Goal: Task Accomplishment & Management: Manage account settings

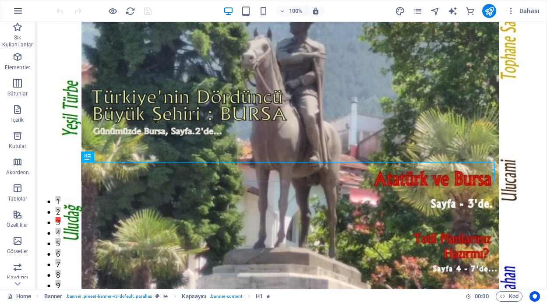
click at [21, 9] on icon "button" at bounding box center [18, 11] width 11 height 11
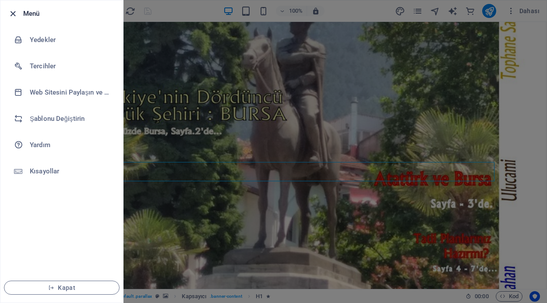
click at [14, 14] on icon "button" at bounding box center [13, 14] width 10 height 10
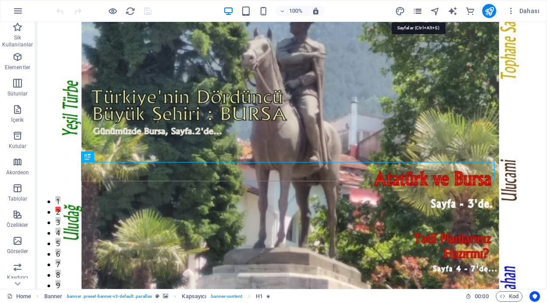
click at [417, 12] on icon "pages" at bounding box center [418, 11] width 10 height 10
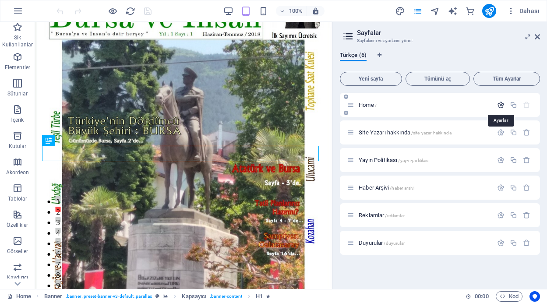
click at [502, 104] on icon "button" at bounding box center [500, 104] width 7 height 7
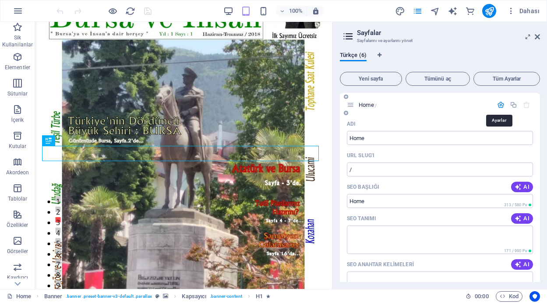
click at [501, 104] on icon "button" at bounding box center [500, 104] width 7 height 7
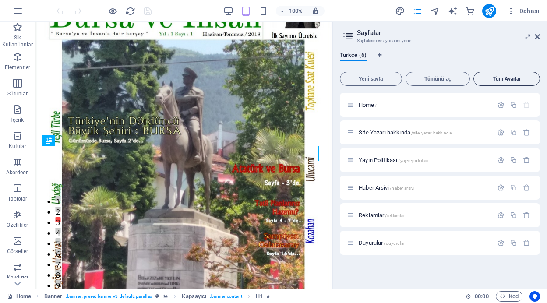
click at [513, 78] on span "Tüm Ayarlar" at bounding box center [506, 78] width 59 height 5
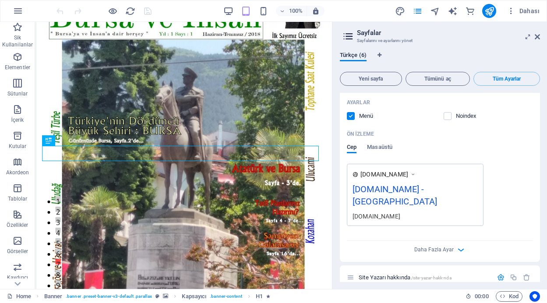
scroll to position [254, 0]
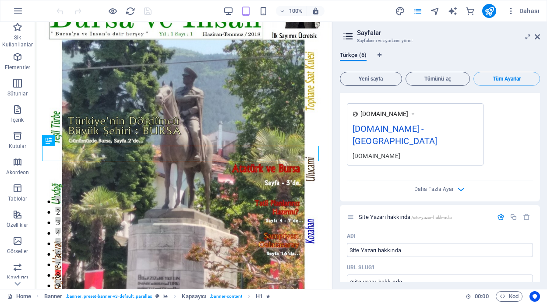
click at [407, 130] on div "[DOMAIN_NAME] - [GEOGRAPHIC_DATA]" at bounding box center [415, 136] width 125 height 29
click at [416, 115] on icon at bounding box center [413, 113] width 6 height 9
click at [425, 131] on div "[DOMAIN_NAME] - [GEOGRAPHIC_DATA]" at bounding box center [415, 136] width 125 height 29
click at [458, 190] on icon "button" at bounding box center [461, 189] width 10 height 10
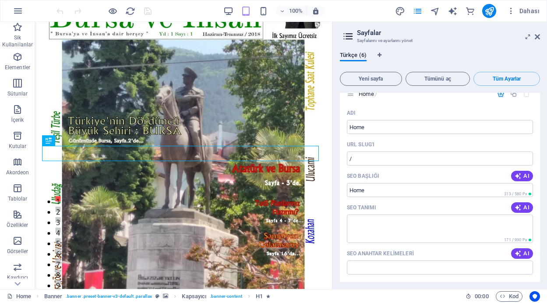
scroll to position [0, 0]
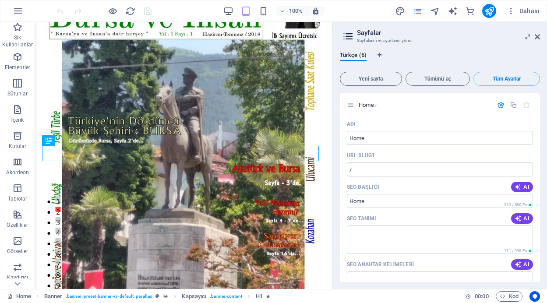
drag, startPoint x: 540, startPoint y: 98, endPoint x: 540, endPoint y: 104, distance: 5.7
click at [540, 104] on div "Türkçe (6) Yeni sayfa Tümünü aç Tüm Ayarlar Home / Adı Home ​ URL SLUG'ı / ​ SE…" at bounding box center [440, 167] width 214 height 244
drag, startPoint x: 538, startPoint y: 99, endPoint x: 539, endPoint y: 106, distance: 6.6
click at [539, 106] on div "Home / Adı Home ​ URL SLUG'ı / ​ SEO Başlığı AI ​ 313 / 580 Px SEO Tanımı AI ​ …" at bounding box center [440, 187] width 200 height 189
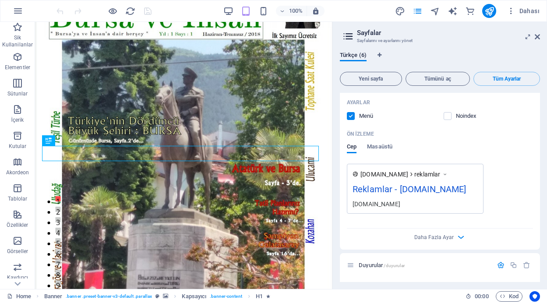
scroll to position [1786, 0]
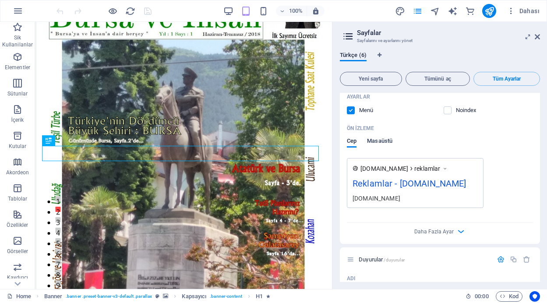
click at [384, 148] on span "Masaüstü" at bounding box center [379, 142] width 25 height 12
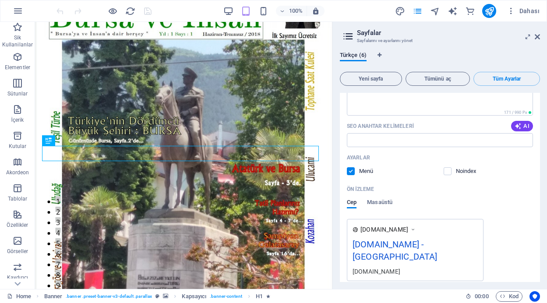
scroll to position [160, 0]
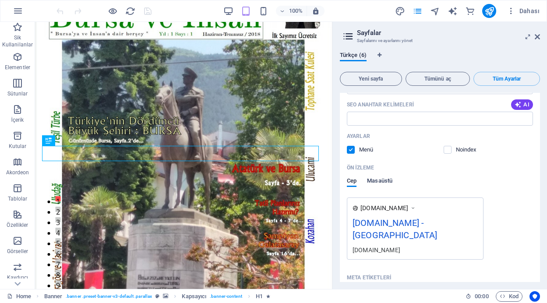
click at [375, 183] on span "Masaüstü" at bounding box center [379, 182] width 25 height 12
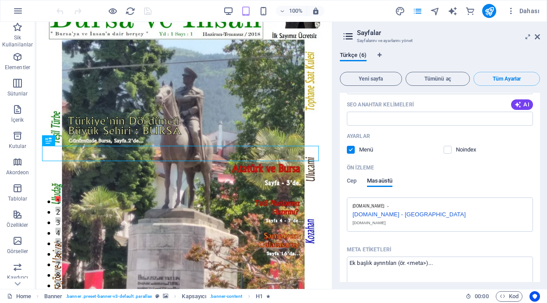
drag, startPoint x: 541, startPoint y: 113, endPoint x: 542, endPoint y: 119, distance: 5.3
click at [542, 119] on div "Türkçe (6) Yeni sayfa Tümünü aç Tüm Ayarlar Home / Adı Home ​ URL SLUG'ı / ​ SE…" at bounding box center [440, 167] width 214 height 244
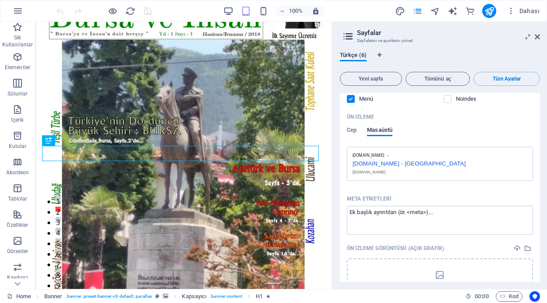
scroll to position [227, 0]
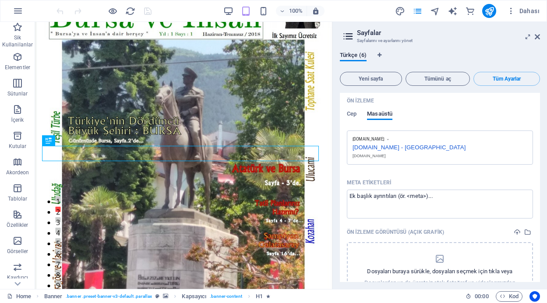
click at [420, 149] on div "[DOMAIN_NAME] - [GEOGRAPHIC_DATA]" at bounding box center [440, 146] width 175 height 9
click at [443, 147] on div "[DOMAIN_NAME] - [GEOGRAPHIC_DATA]" at bounding box center [440, 146] width 175 height 9
click at [432, 197] on textarea "Meta etiketleri ​" at bounding box center [440, 204] width 186 height 28
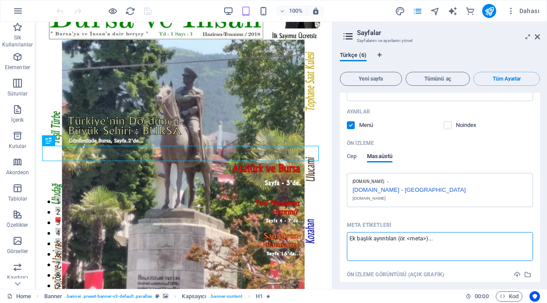
scroll to position [174, 0]
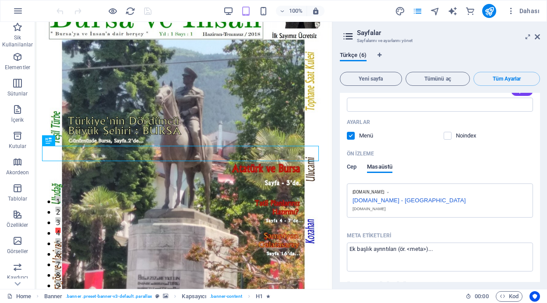
click at [352, 168] on span "Cep" at bounding box center [352, 168] width 10 height 12
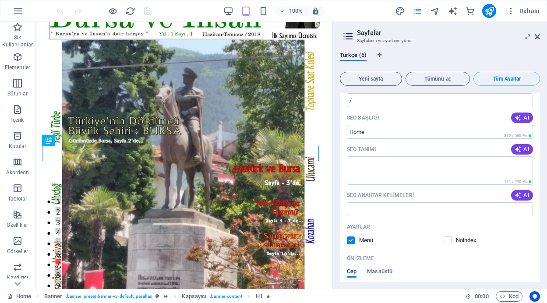
scroll to position [0, 0]
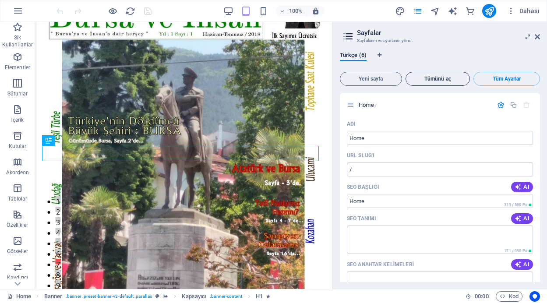
click at [438, 78] on span "Tümünü aç" at bounding box center [437, 78] width 57 height 5
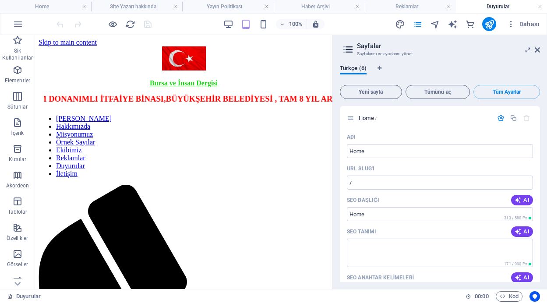
drag, startPoint x: 328, startPoint y: 84, endPoint x: 373, endPoint y: 102, distance: 49.3
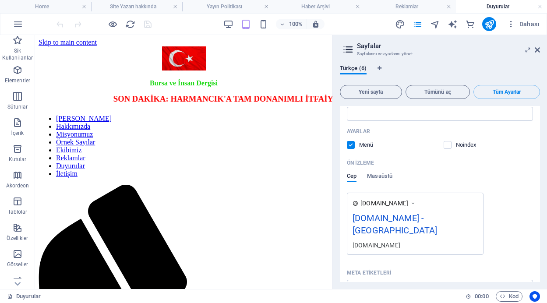
scroll to position [189, 0]
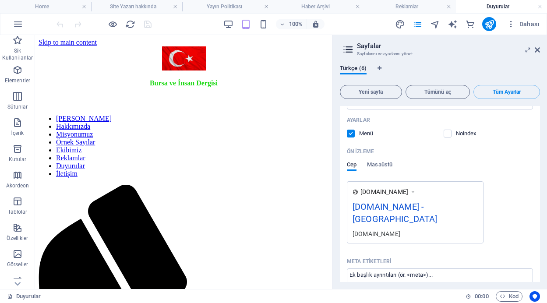
click at [416, 191] on icon at bounding box center [413, 191] width 6 height 9
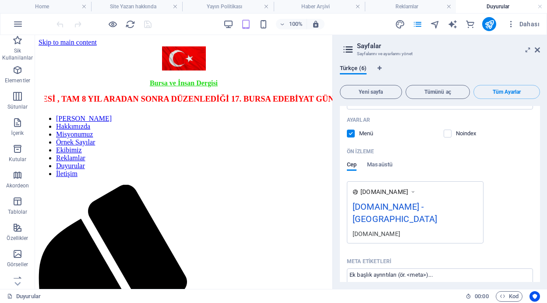
click at [371, 191] on span "[DOMAIN_NAME]" at bounding box center [384, 191] width 48 height 9
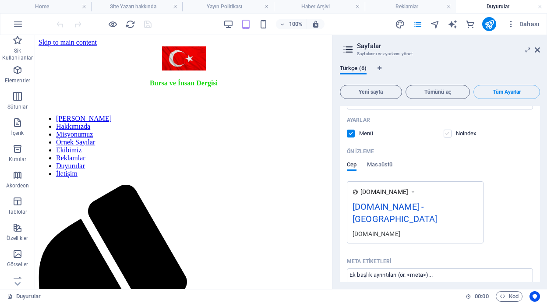
click at [447, 133] on label at bounding box center [448, 134] width 8 height 8
click at [0, 0] on input "checkbox" at bounding box center [0, 0] width 0 height 0
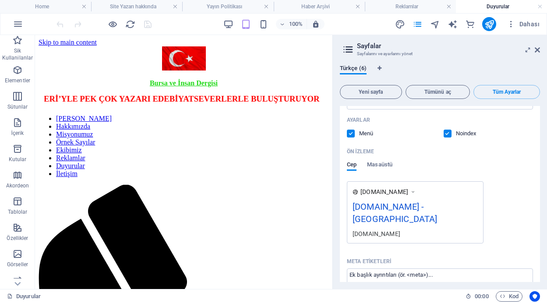
click at [448, 133] on label at bounding box center [448, 134] width 8 height 8
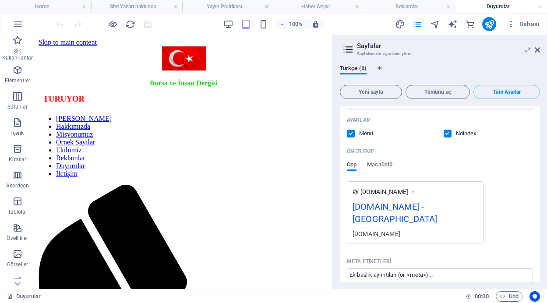
click at [0, 0] on input "checkbox" at bounding box center [0, 0] width 0 height 0
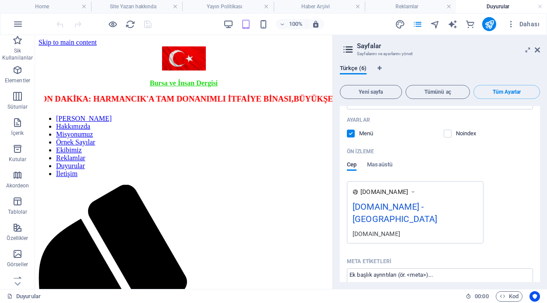
click at [444, 134] on label at bounding box center [448, 134] width 8 height 8
click at [0, 0] on input "checkbox" at bounding box center [0, 0] width 0 height 0
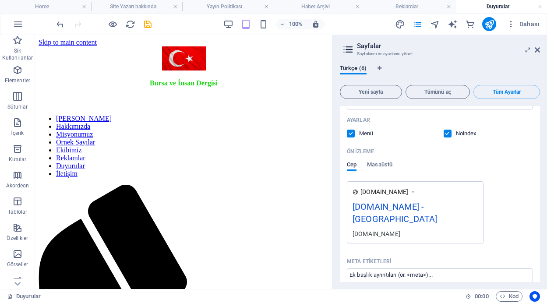
click at [445, 134] on label at bounding box center [448, 134] width 8 height 8
click at [0, 0] on input "checkbox" at bounding box center [0, 0] width 0 height 0
click at [385, 166] on span "Masaüstü" at bounding box center [379, 165] width 25 height 12
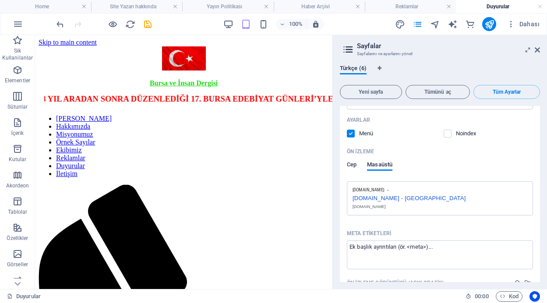
click at [349, 164] on span "Cep" at bounding box center [352, 165] width 10 height 12
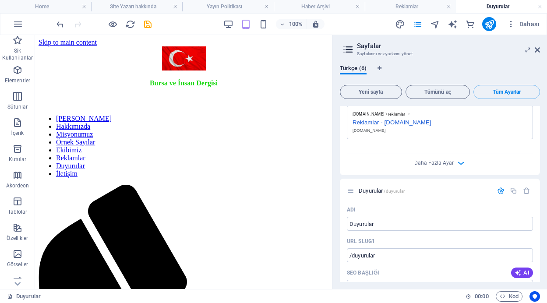
scroll to position [1892, 0]
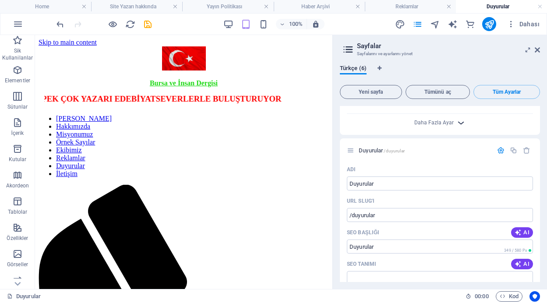
click at [459, 128] on icon "button" at bounding box center [461, 123] width 10 height 10
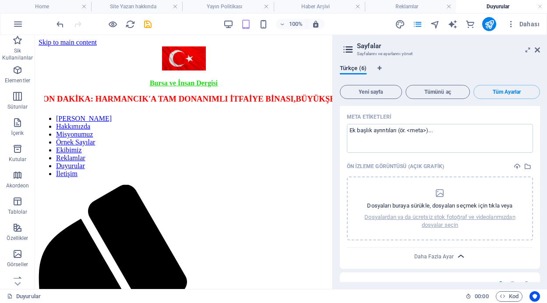
click at [460, 261] on icon "button" at bounding box center [461, 256] width 10 height 10
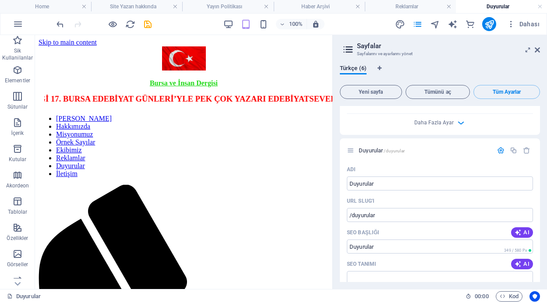
drag, startPoint x: 540, startPoint y: 254, endPoint x: 541, endPoint y: 264, distance: 10.6
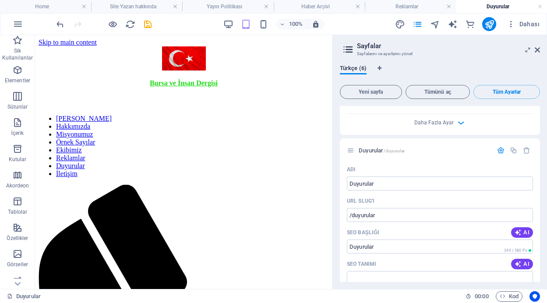
click at [541, 264] on div "Türkçe (6) Yeni sayfa Tümünü aç Tüm Ayarlar Home / Adı Home ​ URL SLUG'ı / ​ SE…" at bounding box center [440, 173] width 214 height 231
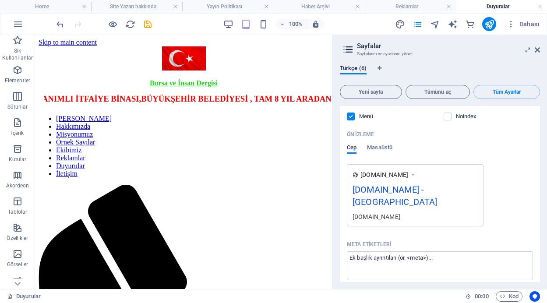
scroll to position [218, 0]
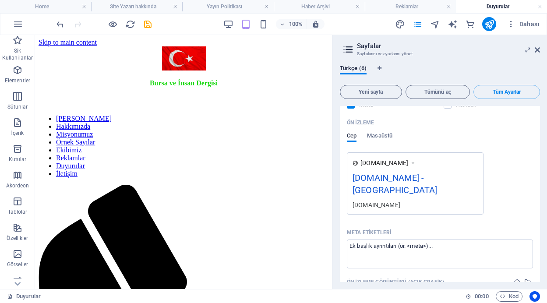
click at [416, 163] on icon at bounding box center [413, 163] width 6 height 9
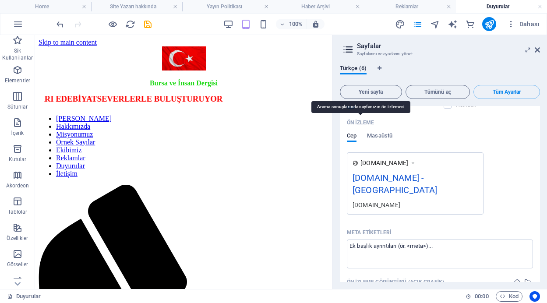
click at [357, 121] on p "Ön izleme" at bounding box center [360, 122] width 27 height 7
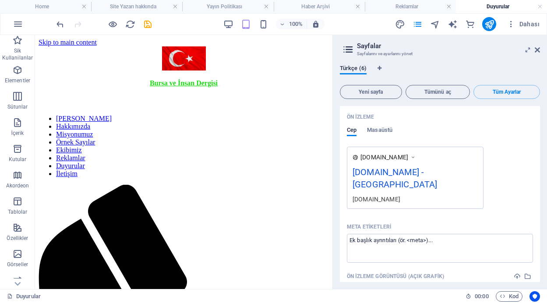
scroll to position [229, 0]
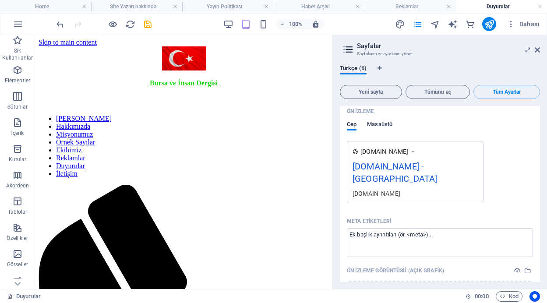
click at [377, 124] on span "Masaüstü" at bounding box center [379, 125] width 25 height 12
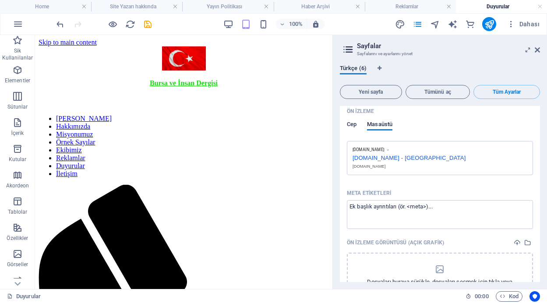
click at [354, 127] on span "Cep" at bounding box center [352, 125] width 10 height 12
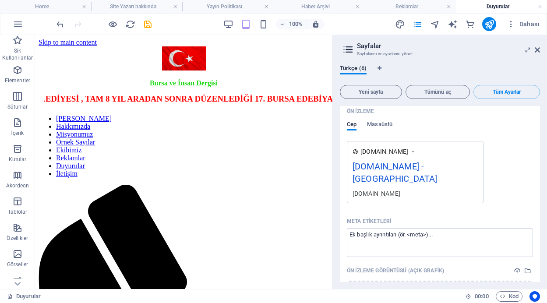
drag, startPoint x: 540, startPoint y: 132, endPoint x: 543, endPoint y: 112, distance: 20.3
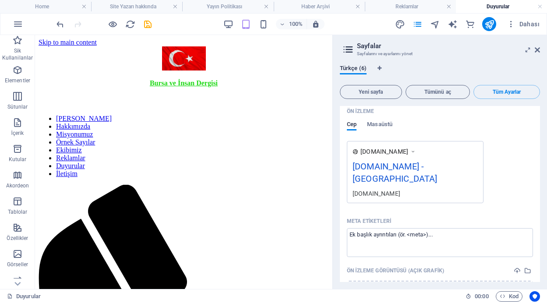
click at [543, 112] on div "Türkçe (6) Yeni sayfa Tümünü aç Tüm Ayarlar Home / Adı Home ​ URL SLUG'ı / ​ SE…" at bounding box center [440, 173] width 214 height 231
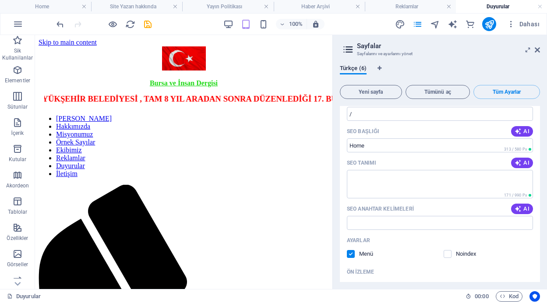
scroll to position [0, 0]
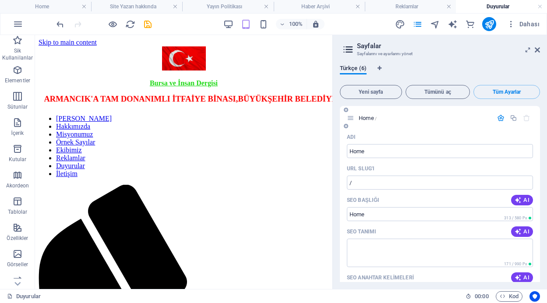
click at [351, 118] on icon at bounding box center [350, 117] width 7 height 7
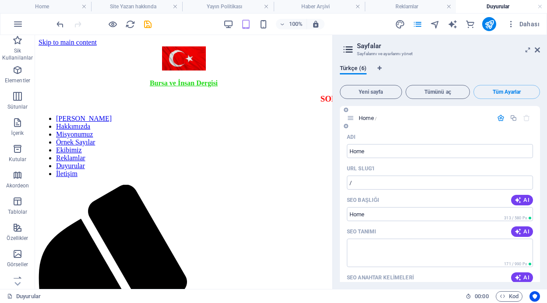
click at [498, 116] on icon "button" at bounding box center [500, 117] width 7 height 7
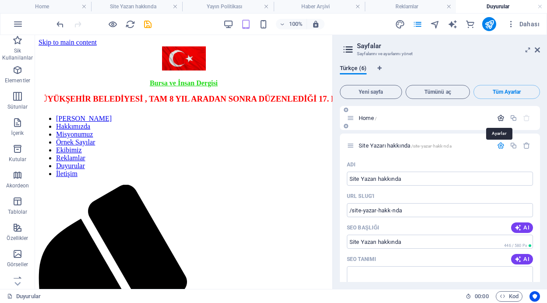
click at [498, 116] on icon "button" at bounding box center [500, 117] width 7 height 7
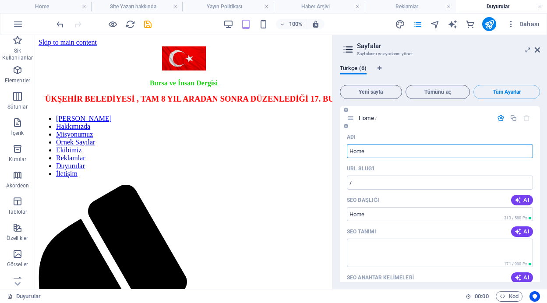
click at [382, 151] on input "Home" at bounding box center [440, 151] width 186 height 14
type input "H"
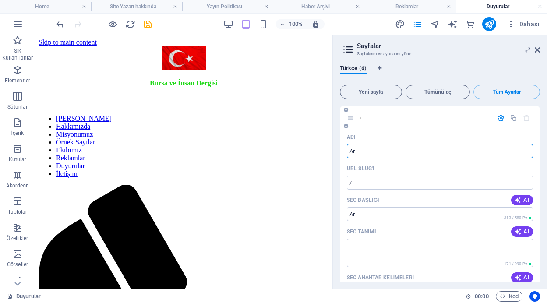
type input "A"
type input "/ar"
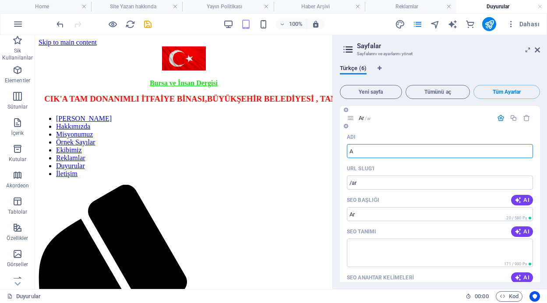
type input "Ar"
type input "Ana"
type input "/a"
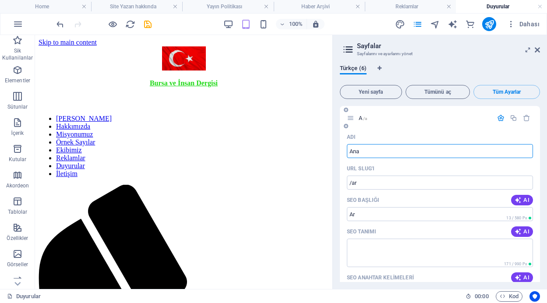
type input "A"
type input "Ana"
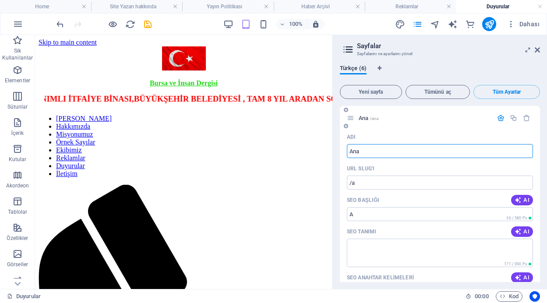
type input "/ana"
type input "Ana"
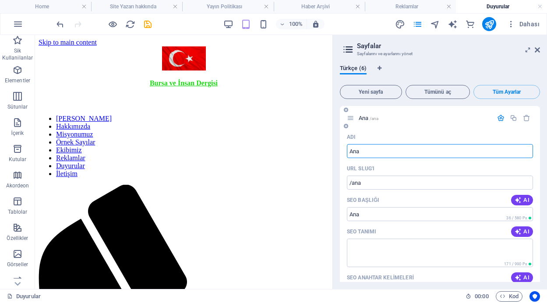
type input "[PERSON_NAME]"
type input "Ana"
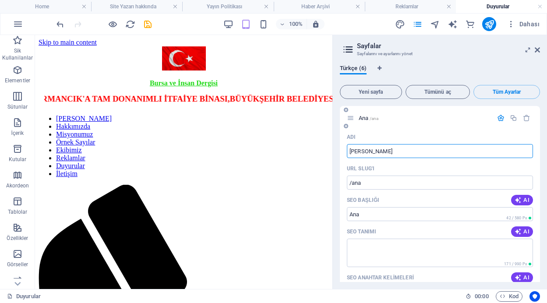
type input "[PERSON_NAME]"
type input "/ana-s"
type input "[PERSON_NAME]"
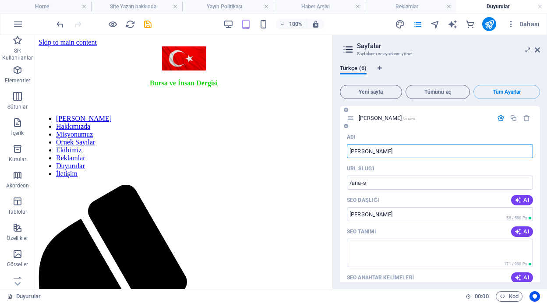
type input "[PERSON_NAME]"
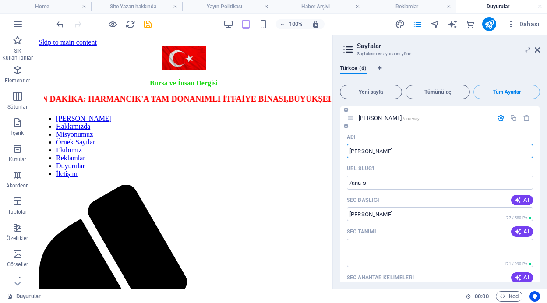
type input "/ana-say"
type input "[PERSON_NAME]"
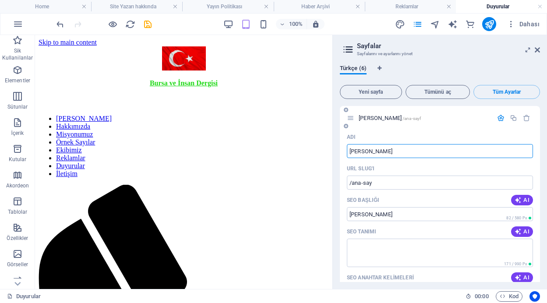
type input "/ana-sayf"
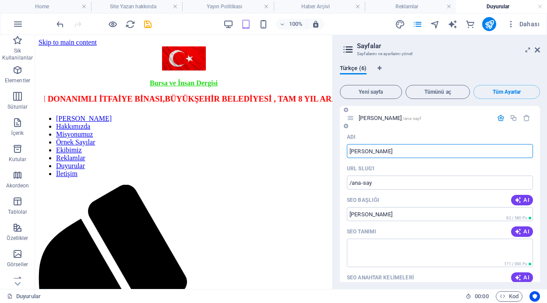
type input "[PERSON_NAME]"
type input "/ana-sayfa"
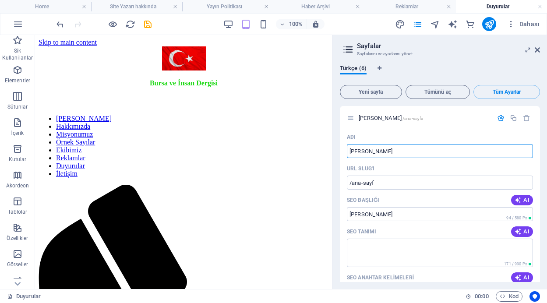
type input "[PERSON_NAME]"
click at [147, 23] on icon "save" at bounding box center [148, 24] width 10 height 10
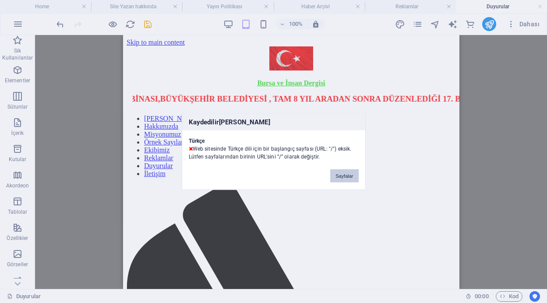
click at [342, 175] on button "Sayfalar" at bounding box center [344, 175] width 28 height 13
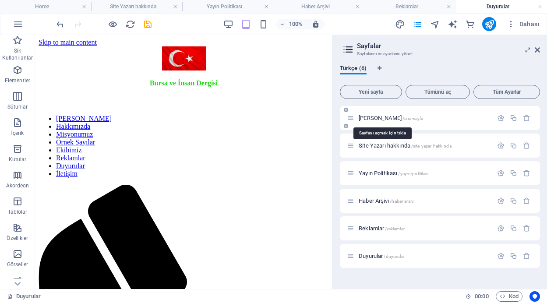
click at [402, 118] on span "/ana-sayfa" at bounding box center [412, 118] width 21 height 5
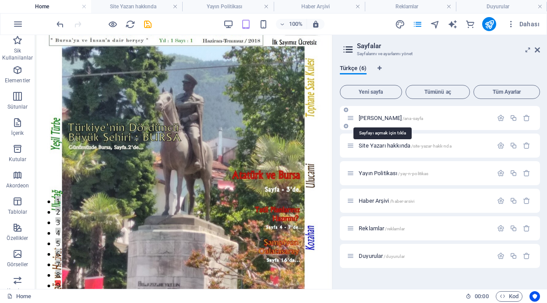
click at [372, 117] on span "[PERSON_NAME] /[PERSON_NAME]" at bounding box center [391, 118] width 64 height 7
click at [378, 119] on span "[PERSON_NAME] /[PERSON_NAME]" at bounding box center [391, 118] width 64 height 7
click at [368, 116] on span "[PERSON_NAME] /[PERSON_NAME]" at bounding box center [391, 118] width 64 height 7
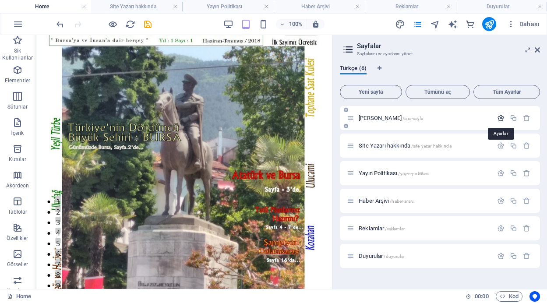
click at [502, 118] on icon "button" at bounding box center [500, 117] width 7 height 7
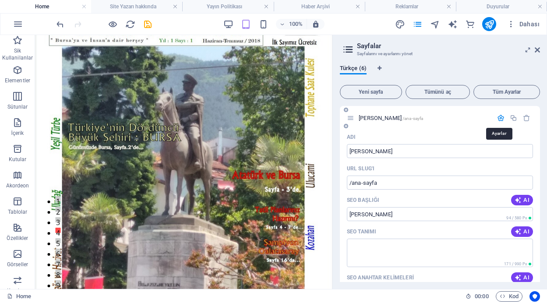
click at [500, 116] on icon "button" at bounding box center [500, 117] width 7 height 7
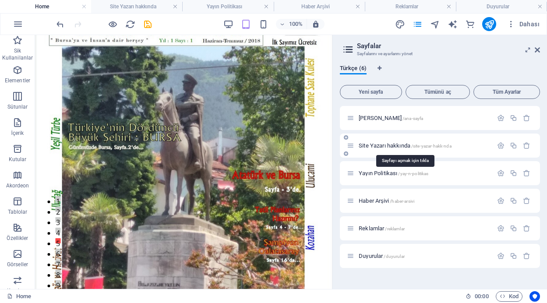
click at [380, 144] on span "Site Yazarı hakkında /site-yazar-hakk-nda" at bounding box center [405, 145] width 93 height 7
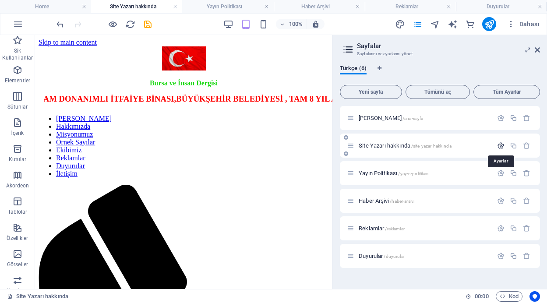
click at [500, 145] on icon "button" at bounding box center [500, 145] width 7 height 7
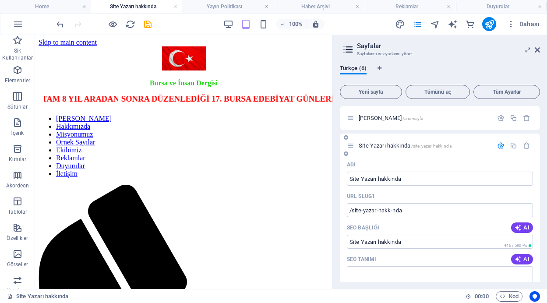
click at [499, 146] on icon "button" at bounding box center [500, 145] width 7 height 7
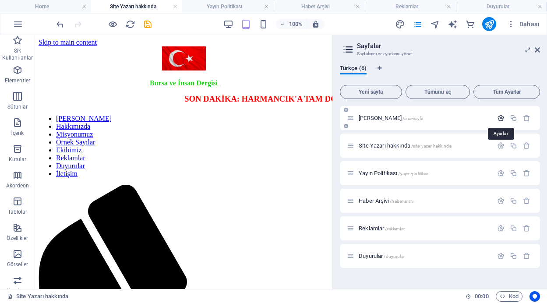
click at [499, 117] on icon "button" at bounding box center [500, 117] width 7 height 7
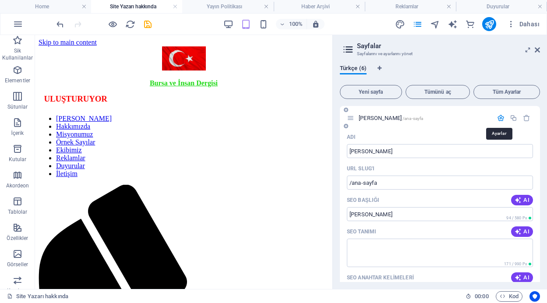
click at [499, 115] on icon "button" at bounding box center [500, 117] width 7 height 7
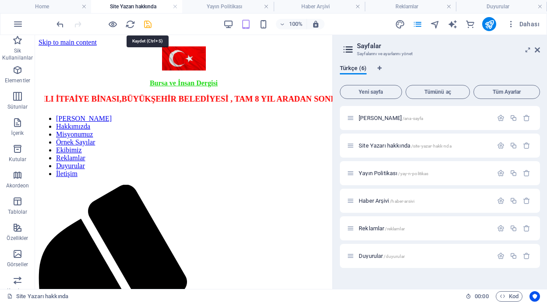
click at [146, 24] on icon "save" at bounding box center [148, 24] width 10 height 10
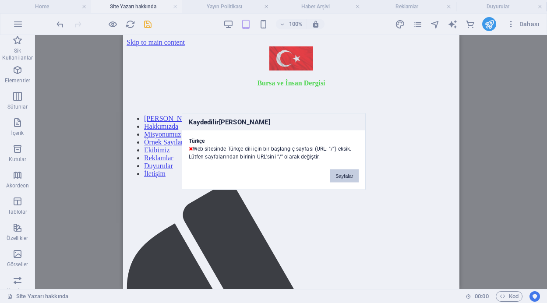
click at [340, 175] on button "Sayfalar" at bounding box center [344, 175] width 28 height 13
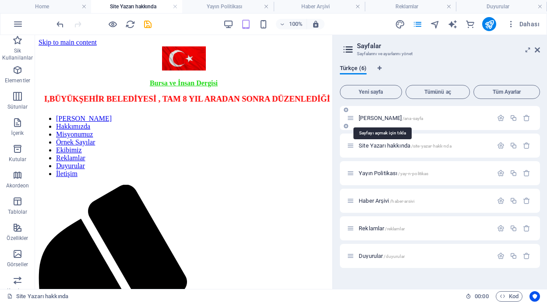
click at [402, 119] on span "/ana-sayfa" at bounding box center [412, 118] width 21 height 5
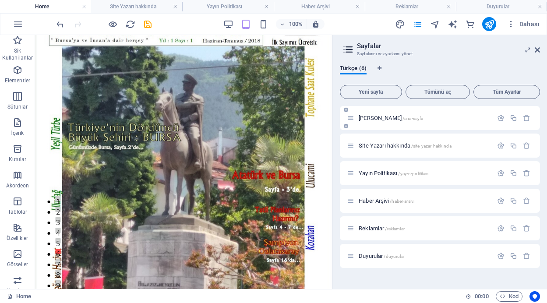
click at [383, 121] on div "[PERSON_NAME] /[PERSON_NAME]" at bounding box center [420, 118] width 146 height 10
click at [382, 116] on span "[PERSON_NAME] /[PERSON_NAME]" at bounding box center [391, 118] width 64 height 7
click at [499, 118] on icon "button" at bounding box center [500, 117] width 7 height 7
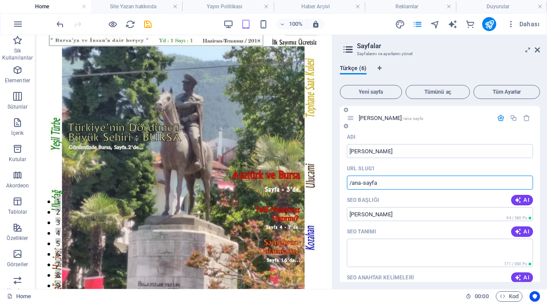
click at [384, 184] on input "/ana-sayfa" at bounding box center [440, 183] width 186 height 14
click at [538, 49] on icon at bounding box center [537, 49] width 5 height 7
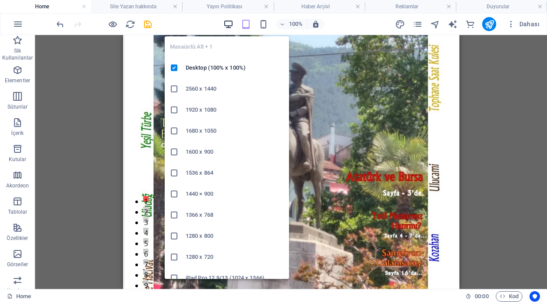
click at [228, 21] on icon "button" at bounding box center [228, 24] width 10 height 10
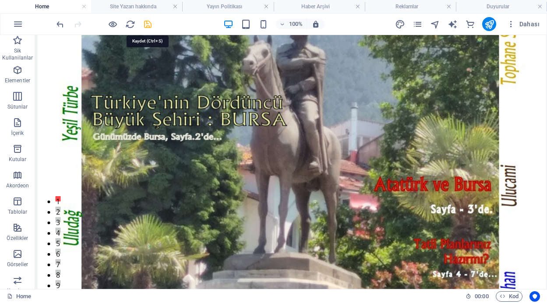
click at [147, 23] on icon "save" at bounding box center [148, 24] width 10 height 10
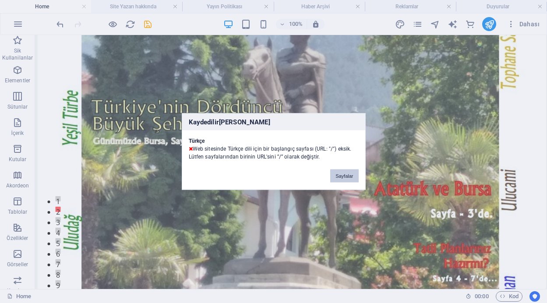
click at [342, 174] on button "Sayfalar" at bounding box center [344, 175] width 28 height 13
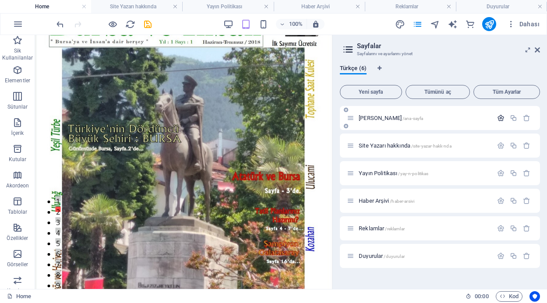
click at [502, 118] on icon "button" at bounding box center [500, 117] width 7 height 7
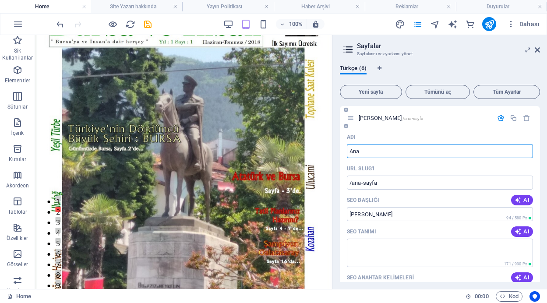
type input "An"
type input "/ana-sa"
type input "[PERSON_NAME]"
click at [372, 151] on input "An" at bounding box center [440, 151] width 186 height 14
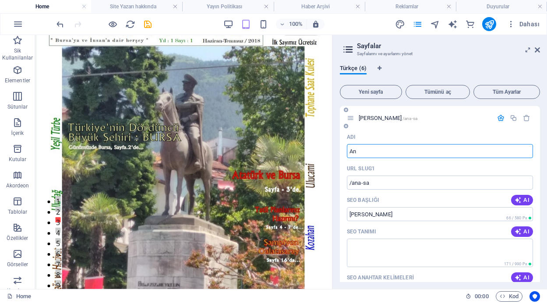
type input "A"
type input "/an"
type input "An"
type input "H"
type input "/"
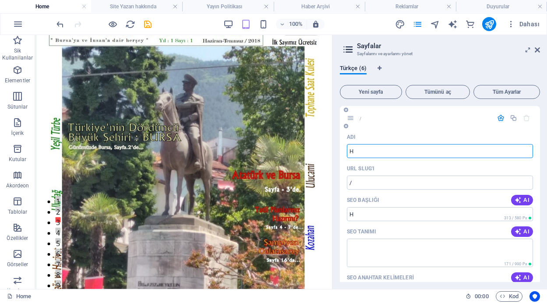
type input "H"
type input "/h"
type input "H"
type input "Home"
type input "/home"
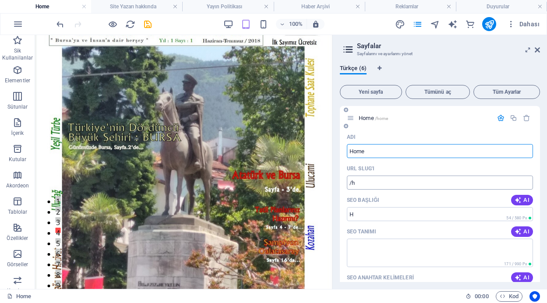
type input "Home"
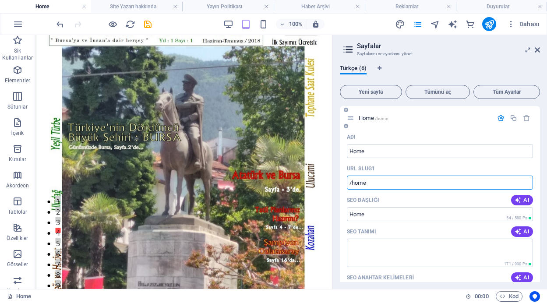
click at [381, 184] on input "/home" at bounding box center [440, 183] width 186 height 14
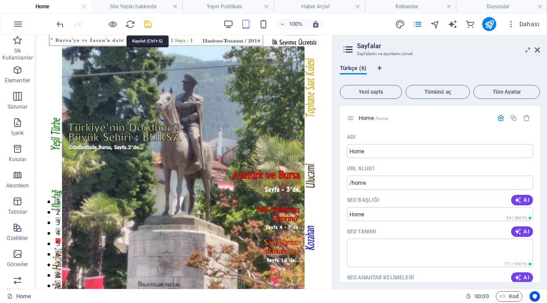
click at [149, 23] on icon "save" at bounding box center [148, 24] width 10 height 10
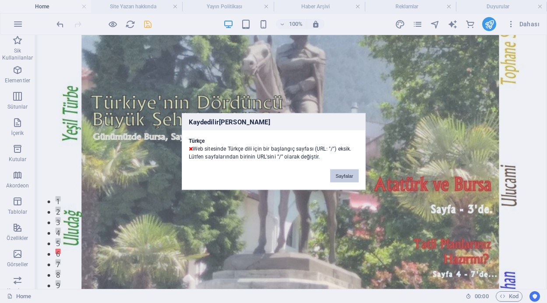
click at [345, 175] on button "Sayfalar" at bounding box center [344, 175] width 28 height 13
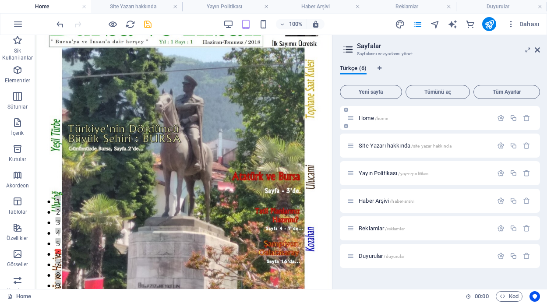
click at [390, 119] on p "Home /home" at bounding box center [424, 118] width 131 height 6
click at [378, 145] on span "Site Yazarı hakkında /site-yazar-hakk-nda" at bounding box center [405, 145] width 93 height 7
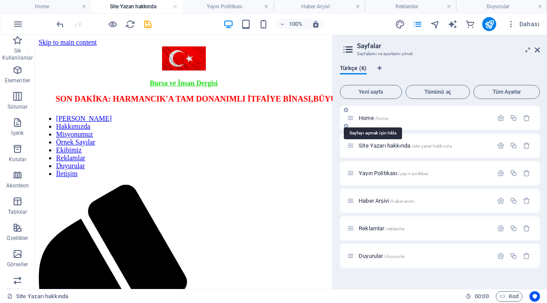
click at [376, 118] on span "/home" at bounding box center [382, 118] width 14 height 5
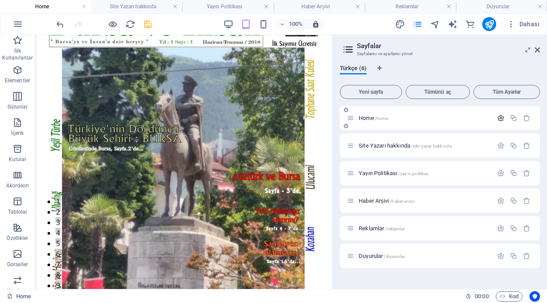
click at [502, 118] on icon "button" at bounding box center [500, 117] width 7 height 7
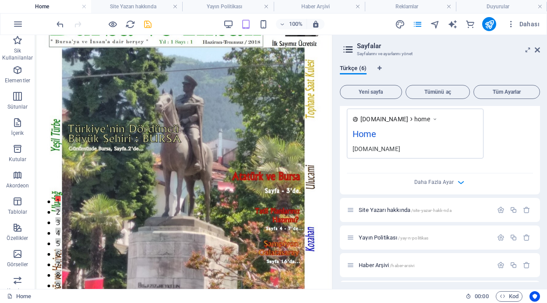
scroll to position [265, 0]
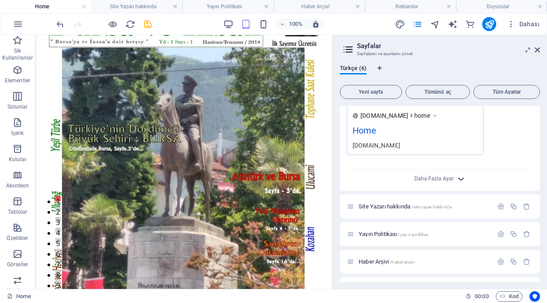
click at [456, 178] on icon "button" at bounding box center [461, 179] width 10 height 10
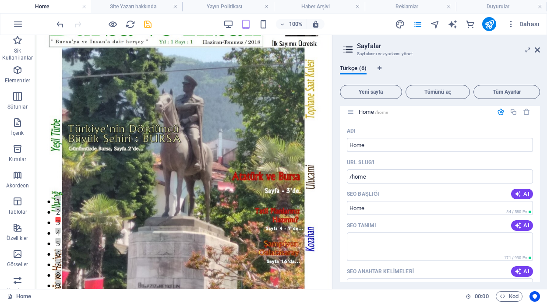
scroll to position [0, 0]
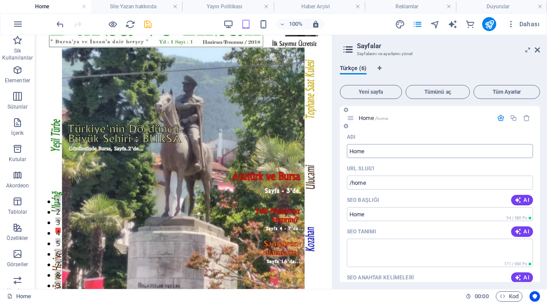
click at [374, 151] on input "Home" at bounding box center [440, 151] width 186 height 14
click at [539, 48] on icon at bounding box center [537, 49] width 5 height 7
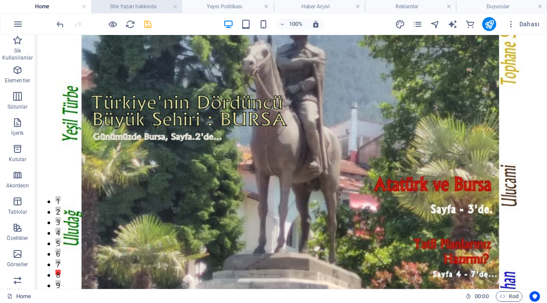
click at [127, 7] on h4 "Site Yazarı hakkında" at bounding box center [136, 7] width 91 height 10
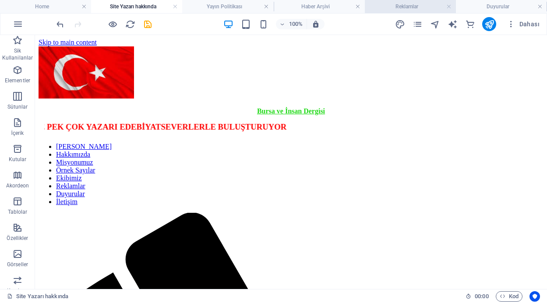
click at [409, 4] on h4 "Reklamlar" at bounding box center [410, 7] width 91 height 10
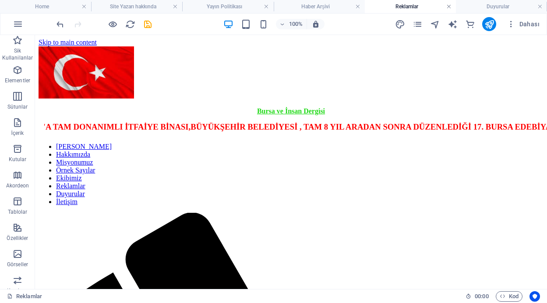
click at [449, 7] on link at bounding box center [448, 7] width 5 height 8
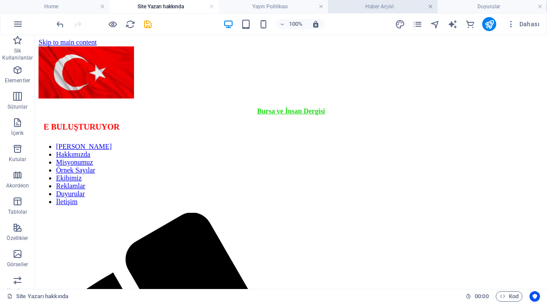
click at [431, 7] on link at bounding box center [430, 7] width 5 height 8
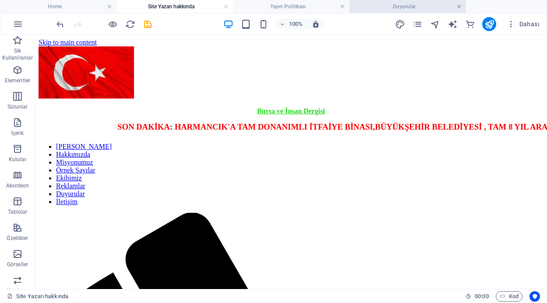
click at [458, 7] on link at bounding box center [458, 7] width 5 height 8
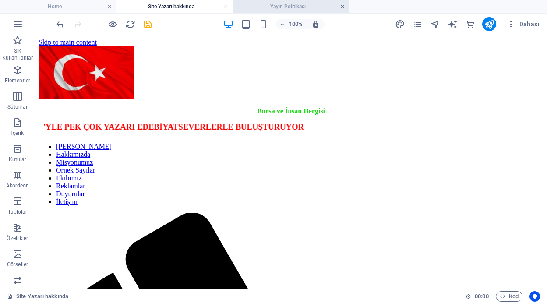
click at [340, 6] on link at bounding box center [342, 7] width 5 height 8
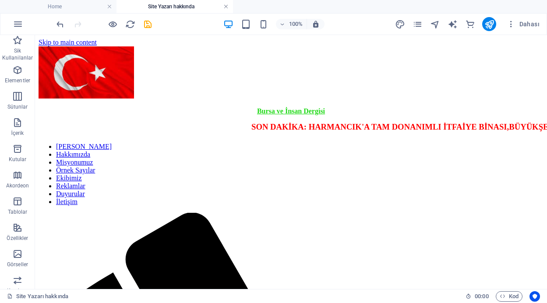
click at [225, 5] on link at bounding box center [225, 7] width 5 height 8
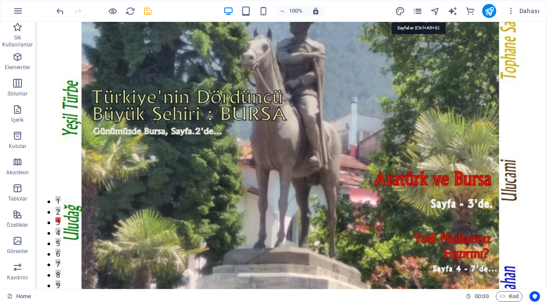
click at [417, 11] on icon "pages" at bounding box center [418, 11] width 10 height 10
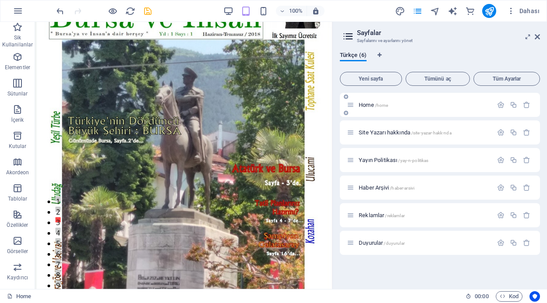
click at [378, 106] on span "/home" at bounding box center [382, 105] width 14 height 5
click at [393, 132] on span "Site Yazarı hakkında /site-yazar-hakk-nda" at bounding box center [405, 132] width 93 height 7
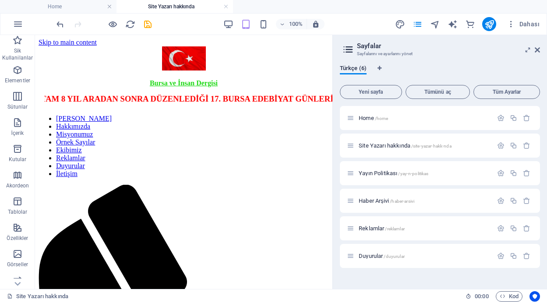
click at [226, 4] on link at bounding box center [225, 7] width 5 height 8
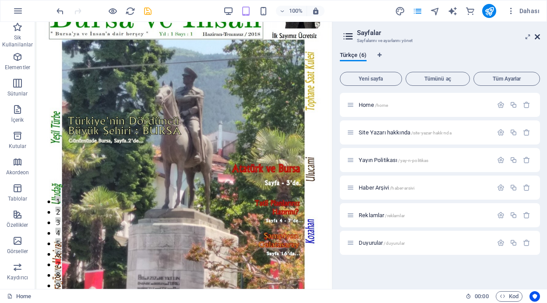
click at [537, 34] on icon at bounding box center [537, 36] width 5 height 7
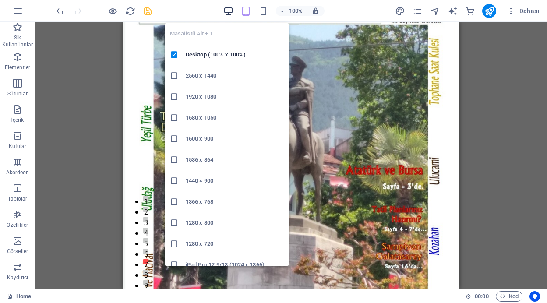
click at [229, 11] on icon "button" at bounding box center [228, 11] width 10 height 10
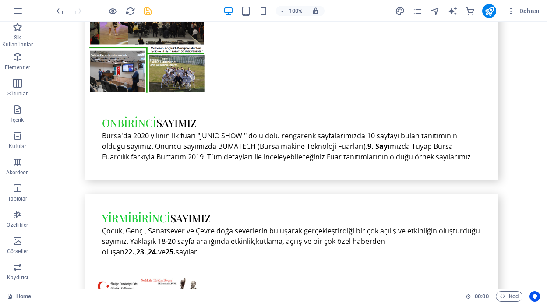
scroll to position [3060, 0]
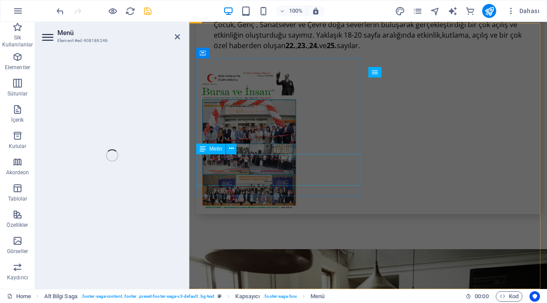
select select "4"
select select
select select "5"
select select
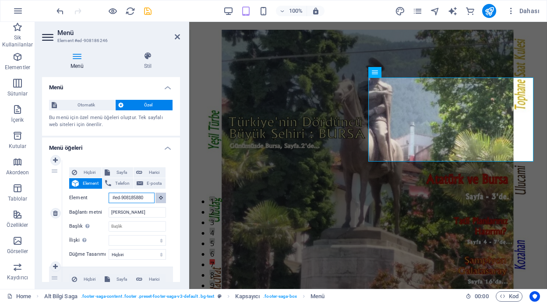
scroll to position [2864, 0]
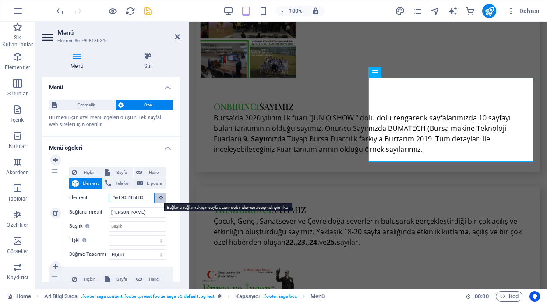
drag, startPoint x: 111, startPoint y: 198, endPoint x: 156, endPoint y: 199, distance: 45.6
click at [156, 199] on div "Element #ed-908185880" at bounding box center [117, 198] width 97 height 11
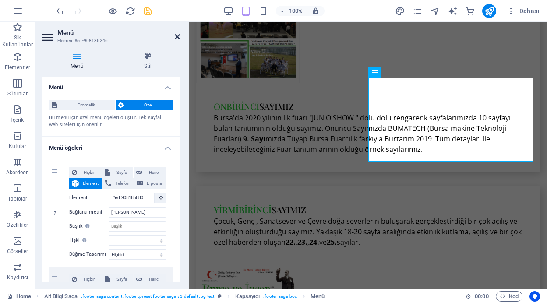
click at [175, 35] on icon at bounding box center [177, 36] width 5 height 7
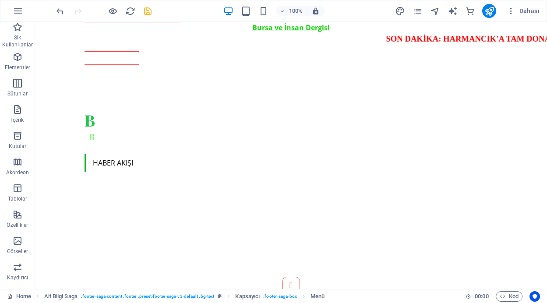
scroll to position [0, 0]
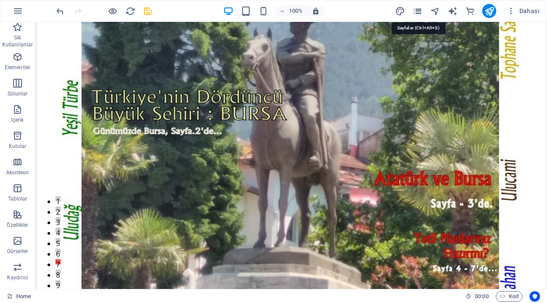
click at [417, 9] on icon "pages" at bounding box center [418, 11] width 10 height 10
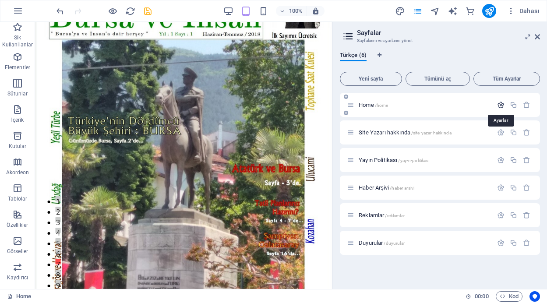
click at [499, 104] on icon "button" at bounding box center [500, 104] width 7 height 7
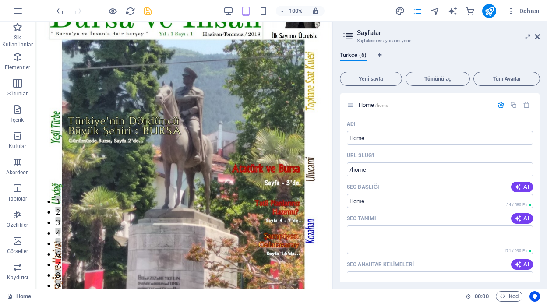
drag, startPoint x: 537, startPoint y: 124, endPoint x: 539, endPoint y: 140, distance: 15.4
click at [539, 140] on div "Home /home Adı Home ​ URL SLUG'ı /home ​ SEO Başlığı AI Home ​ 54 / 580 Px SEO …" at bounding box center [440, 187] width 200 height 189
drag, startPoint x: 538, startPoint y: 128, endPoint x: 541, endPoint y: 166, distance: 38.2
click at [541, 166] on div "Türkçe (6) Yeni sayfa Tümünü aç Tüm Ayarlar Home /home Adı Home ​ URL SLUG'ı /h…" at bounding box center [440, 167] width 214 height 244
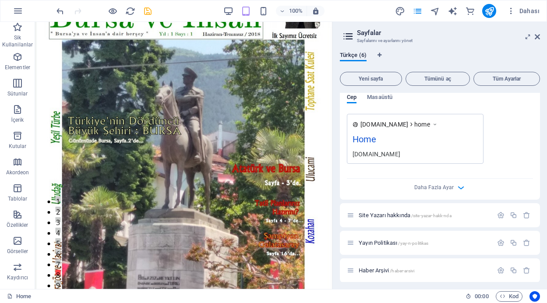
scroll to position [281, 0]
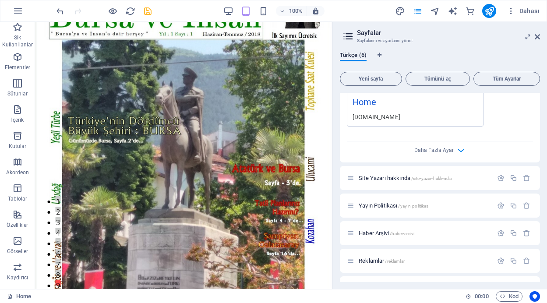
click at [453, 152] on div "Daha Fazla Ayar" at bounding box center [440, 148] width 186 height 14
click at [458, 148] on icon "button" at bounding box center [461, 150] width 10 height 10
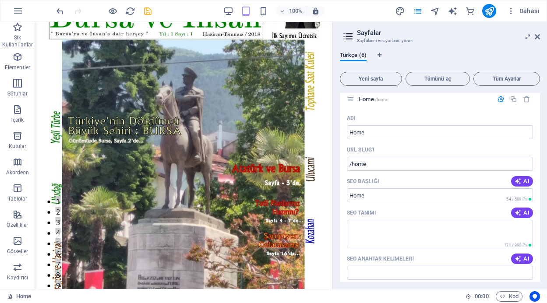
scroll to position [0, 0]
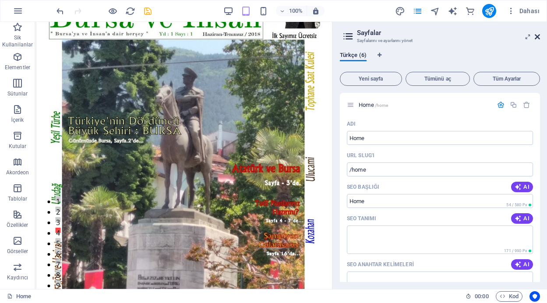
click at [539, 35] on icon at bounding box center [537, 36] width 5 height 7
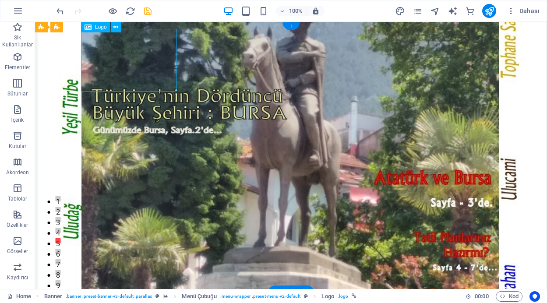
select select "px"
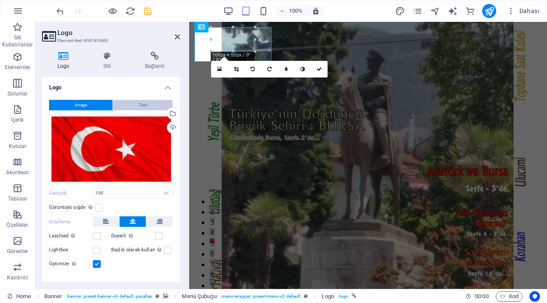
click at [154, 105] on button "Text" at bounding box center [143, 105] width 60 height 11
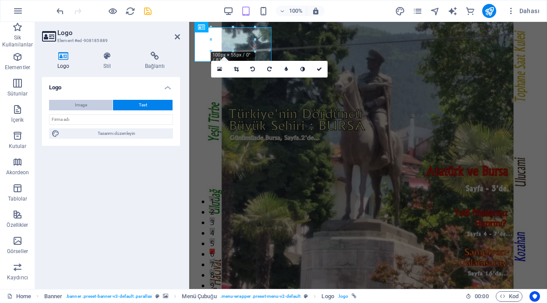
click at [95, 106] on button "Image" at bounding box center [81, 105] width 64 height 11
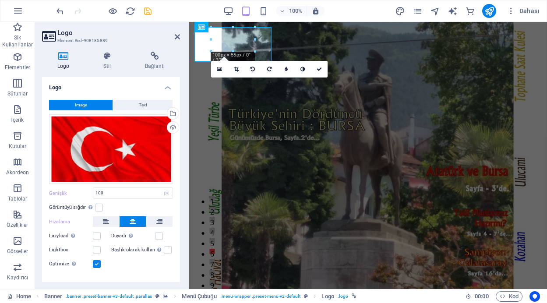
scroll to position [14, 0]
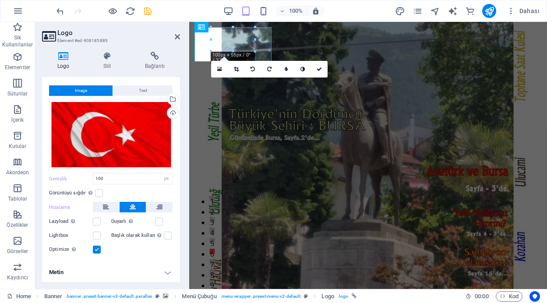
click at [165, 271] on h4 "Metin" at bounding box center [111, 272] width 138 height 21
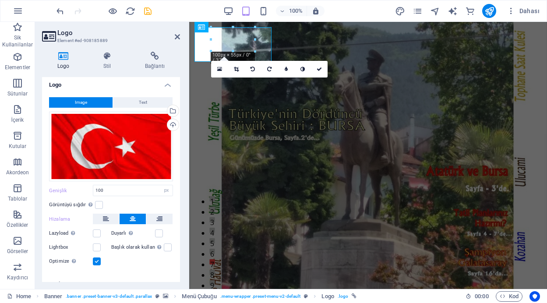
scroll to position [0, 0]
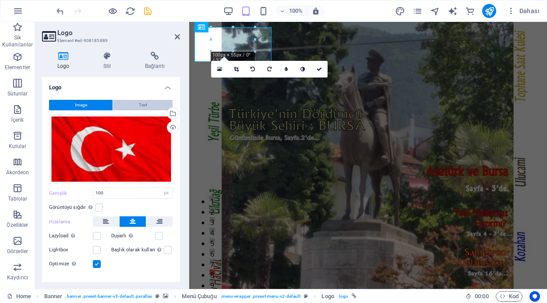
click at [145, 102] on span "Text" at bounding box center [143, 105] width 8 height 11
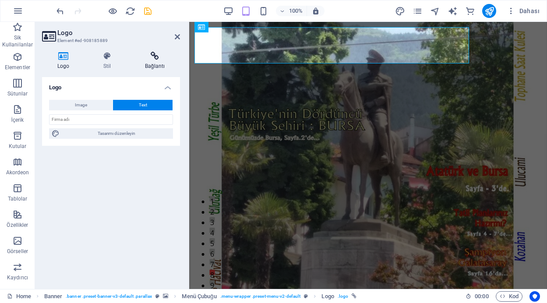
click at [155, 55] on icon at bounding box center [155, 56] width 50 height 9
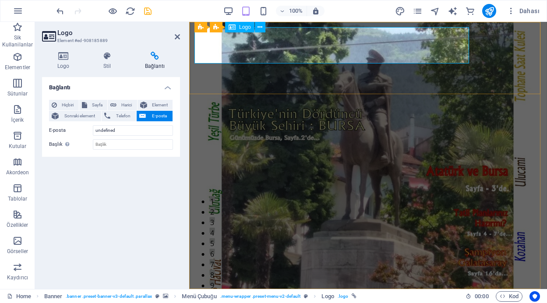
click at [259, 25] on icon at bounding box center [260, 27] width 5 height 9
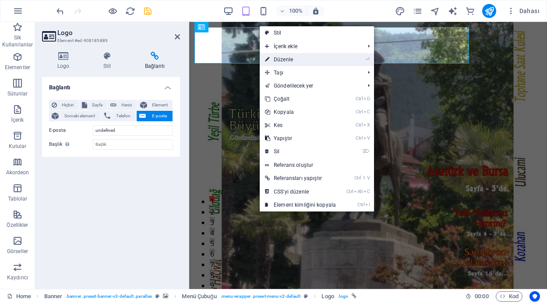
click at [288, 59] on link "⏎ Düzenle" at bounding box center [300, 59] width 81 height 13
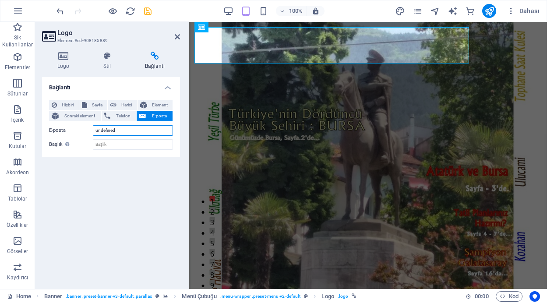
click at [124, 127] on input "undefined" at bounding box center [133, 130] width 80 height 11
click at [158, 104] on span "Element" at bounding box center [160, 105] width 21 height 11
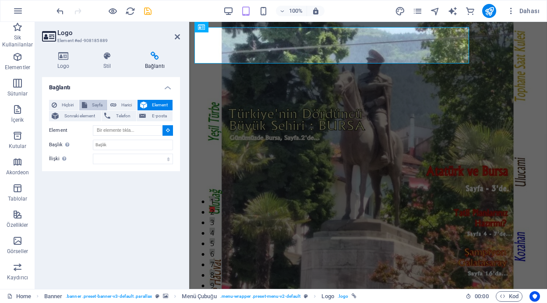
click at [97, 104] on span "Sayfa" at bounding box center [97, 105] width 15 height 11
select select
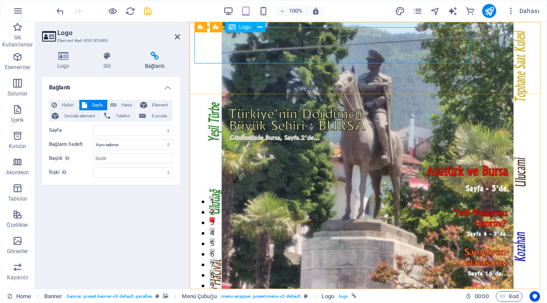
click at [67, 56] on icon at bounding box center [63, 56] width 42 height 9
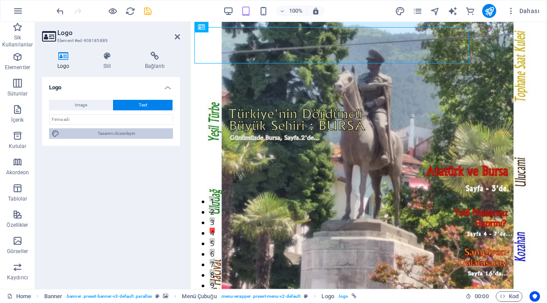
click at [97, 134] on span "Tasarımı düzenleyin" at bounding box center [116, 133] width 108 height 11
select select "px"
select select "400"
select select "px"
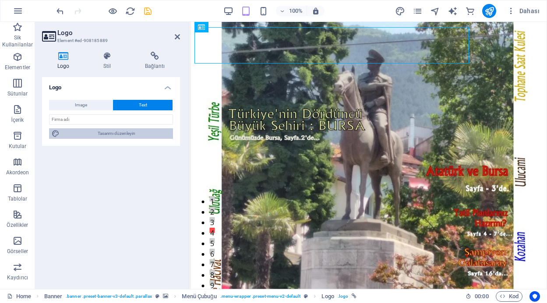
select select "700"
select select "px"
select select "rem"
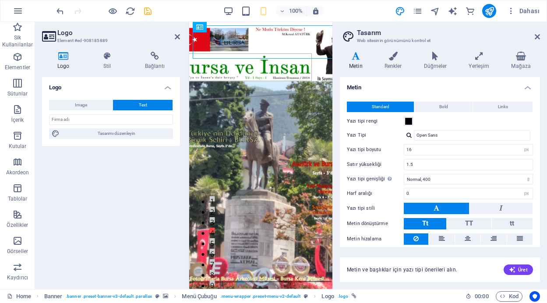
scroll to position [30, 0]
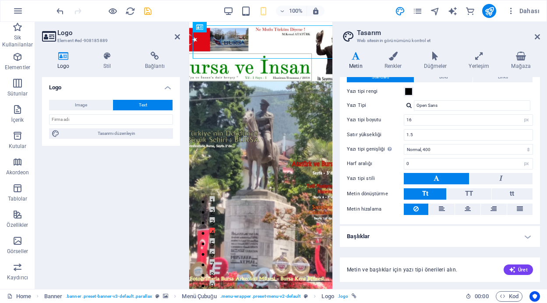
click at [523, 237] on h4 "Başlıklar" at bounding box center [440, 236] width 200 height 21
drag, startPoint x: 537, startPoint y: 113, endPoint x: 539, endPoint y: 156, distance: 43.0
click at [539, 156] on div "Metin Standard Bold Links Yazı tipi rengi Yazı Tipi Open Sans Yazı tipi boyutu …" at bounding box center [440, 162] width 200 height 170
drag, startPoint x: 540, startPoint y: 141, endPoint x: 538, endPoint y: 147, distance: 6.0
click at [538, 161] on div "Varyantlar Metin Renkler Düğmeler Yerleşim Mağaza Metin Standard Bold Links Yaz…" at bounding box center [440, 167] width 214 height 244
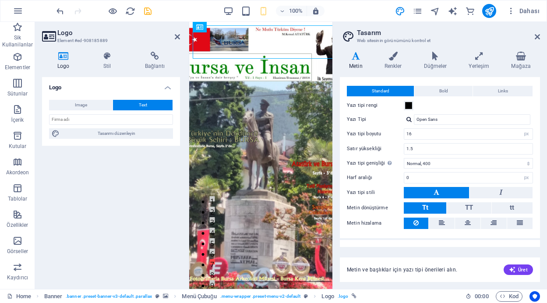
scroll to position [0, 0]
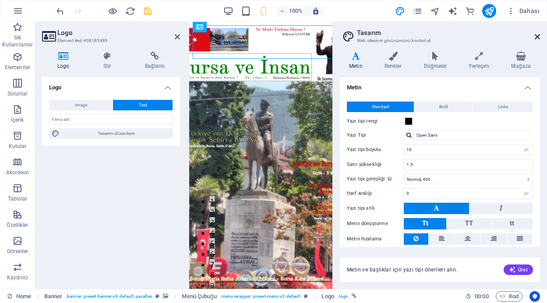
click at [536, 36] on icon at bounding box center [537, 36] width 5 height 7
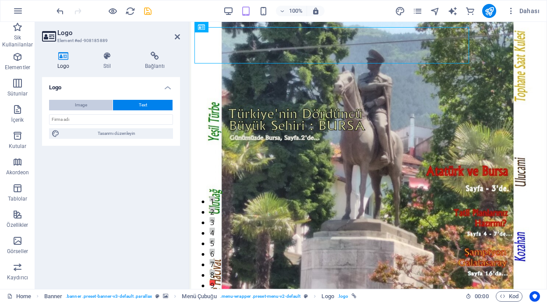
click at [94, 105] on button "Image" at bounding box center [81, 105] width 64 height 11
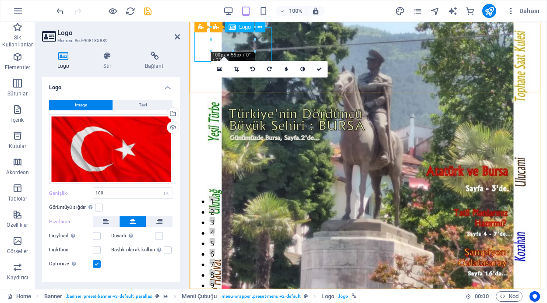
click at [105, 57] on icon at bounding box center [107, 56] width 38 height 9
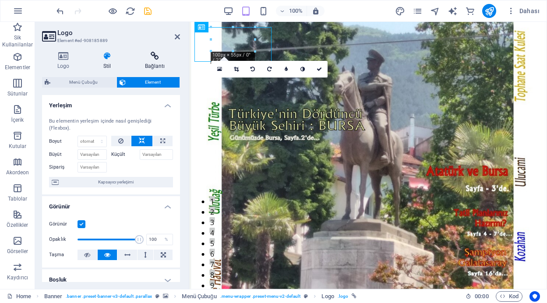
click at [153, 58] on icon at bounding box center [155, 56] width 50 height 9
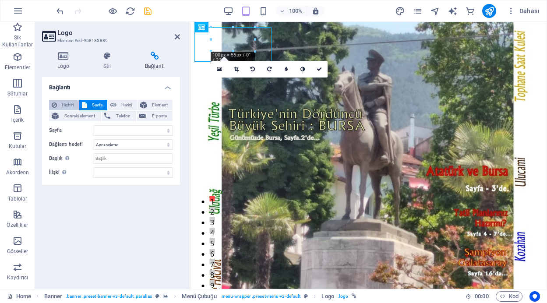
click at [67, 107] on span "Hiçbiri" at bounding box center [68, 105] width 17 height 11
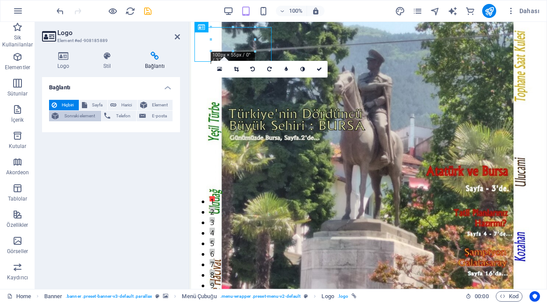
click at [74, 115] on span "Sonraki element" at bounding box center [79, 116] width 37 height 11
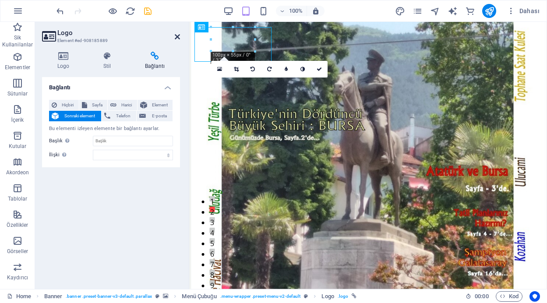
click at [177, 35] on icon at bounding box center [177, 36] width 5 height 7
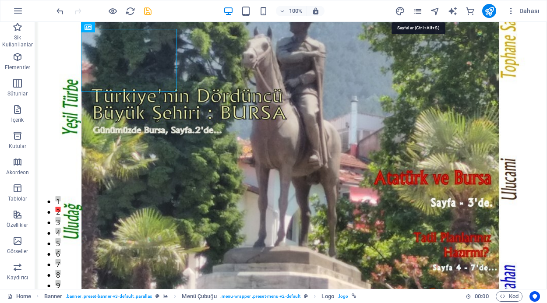
click at [421, 11] on icon "pages" at bounding box center [418, 11] width 10 height 10
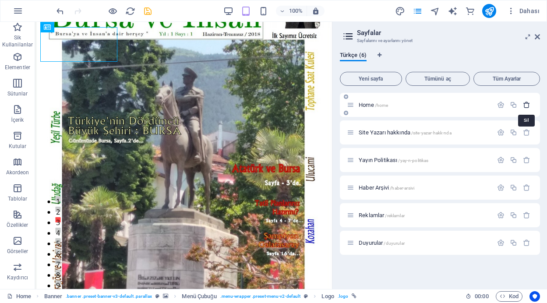
click at [526, 104] on icon "button" at bounding box center [526, 104] width 7 height 7
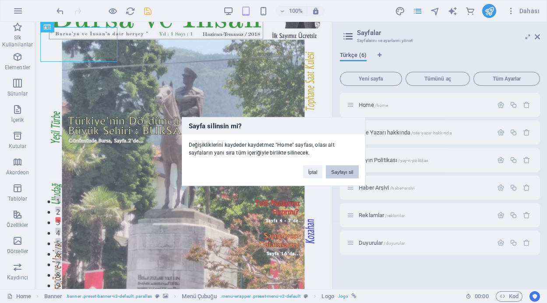
click at [346, 172] on button "Sayfayı sil" at bounding box center [342, 172] width 32 height 13
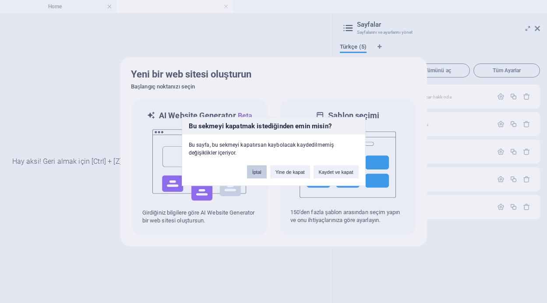
click at [261, 171] on button "İptal" at bounding box center [257, 172] width 20 height 13
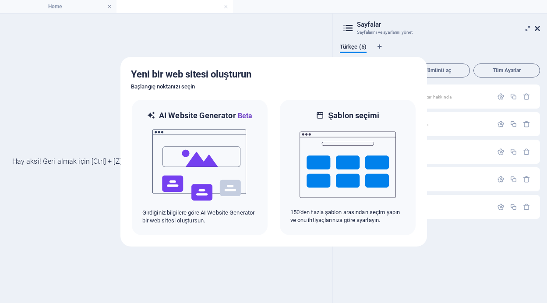
click at [539, 27] on icon at bounding box center [537, 28] width 5 height 7
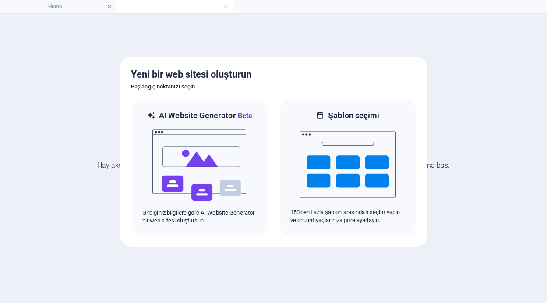
click at [227, 7] on link at bounding box center [225, 7] width 5 height 8
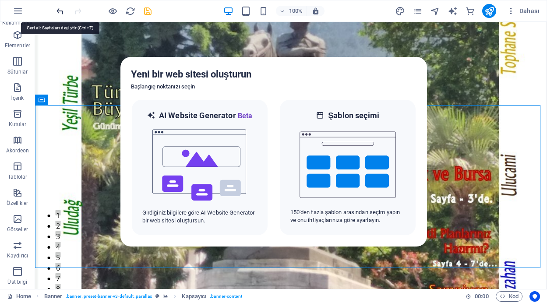
click at [61, 11] on icon "undo" at bounding box center [60, 11] width 10 height 10
drag, startPoint x: 366, startPoint y: 88, endPoint x: 334, endPoint y: 88, distance: 31.5
click at [334, 88] on h6 "Başlangıç noktanızı seçin" at bounding box center [274, 86] width 286 height 11
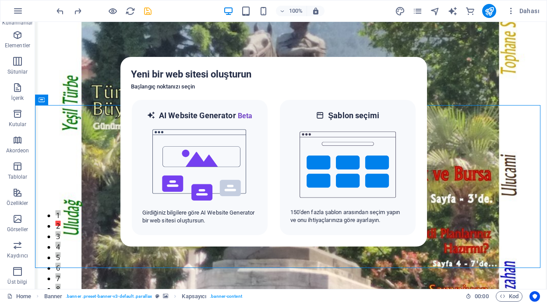
drag, startPoint x: 334, startPoint y: 88, endPoint x: 347, endPoint y: 79, distance: 15.7
click at [334, 88] on h6 "Başlangıç noktanızı seçin" at bounding box center [274, 86] width 286 height 11
click at [350, 76] on h5 "Yeni bir web sitesi oluşturun" at bounding box center [274, 74] width 286 height 14
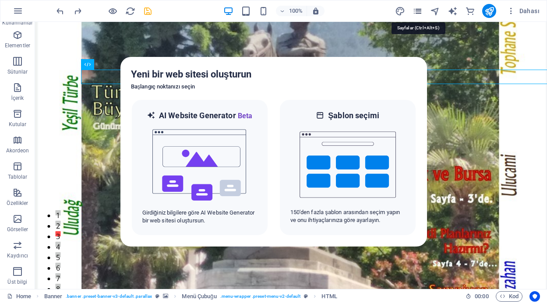
click at [420, 9] on icon "pages" at bounding box center [418, 11] width 10 height 10
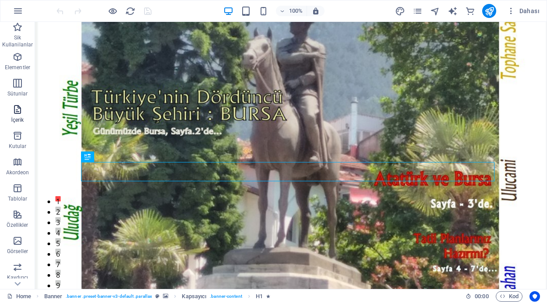
click at [19, 117] on p "İçerik" at bounding box center [17, 119] width 13 height 7
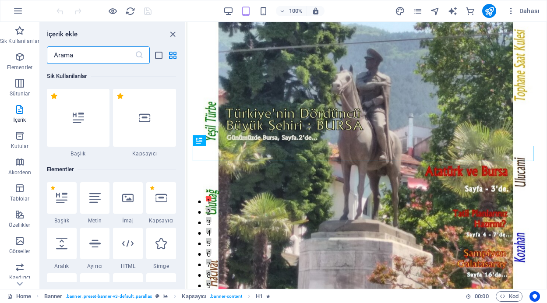
scroll to position [1532, 0]
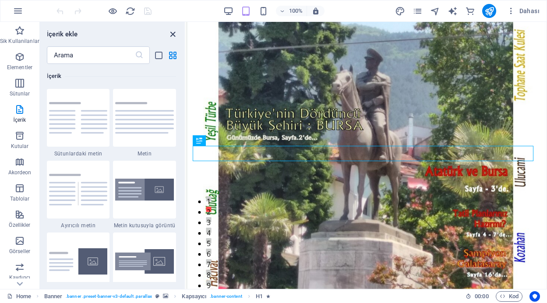
click at [173, 34] on icon "close panel" at bounding box center [173, 34] width 10 height 10
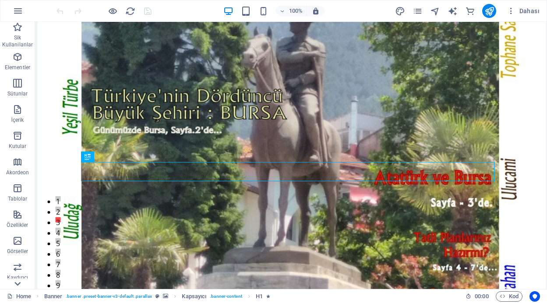
click at [20, 283] on icon at bounding box center [17, 284] width 12 height 12
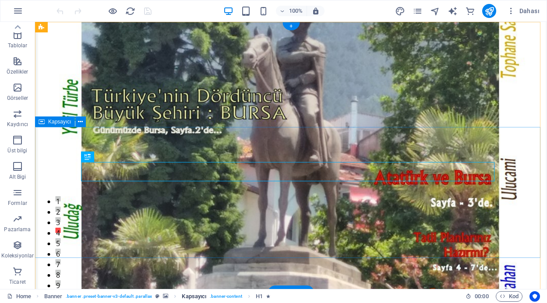
click at [224, 297] on span ". banner-content" at bounding box center [226, 296] width 32 height 11
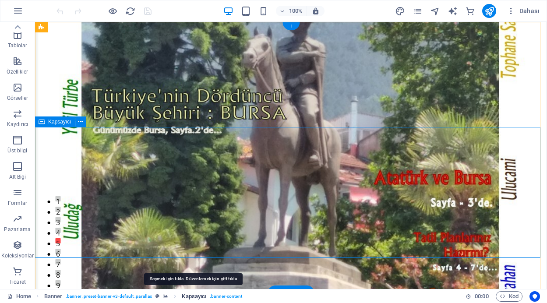
click at [191, 297] on span "Kapsayıcı" at bounding box center [194, 296] width 25 height 11
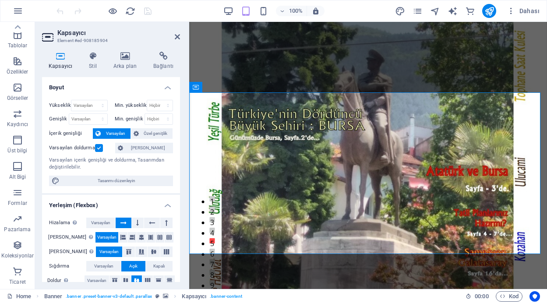
drag, startPoint x: 178, startPoint y: 99, endPoint x: 179, endPoint y: 127, distance: 28.0
click at [179, 127] on div "Boyut Yükseklik Varsayılan px rem % vh vw Min. yükseklik Hiçbiri px rem % vh vw…" at bounding box center [111, 179] width 138 height 205
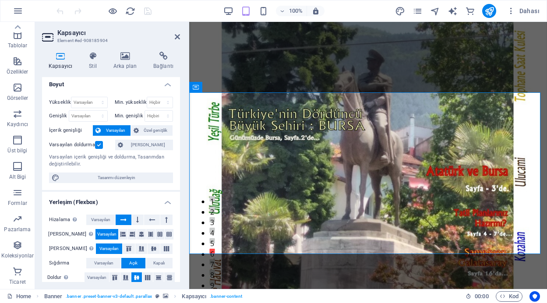
scroll to position [0, 0]
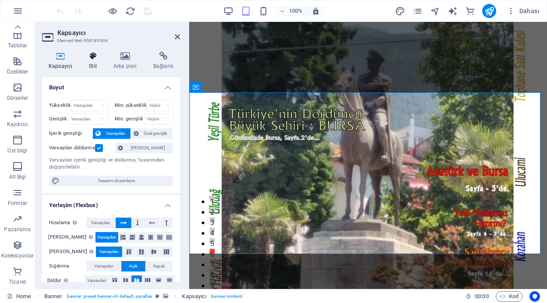
click at [92, 55] on icon at bounding box center [92, 56] width 21 height 9
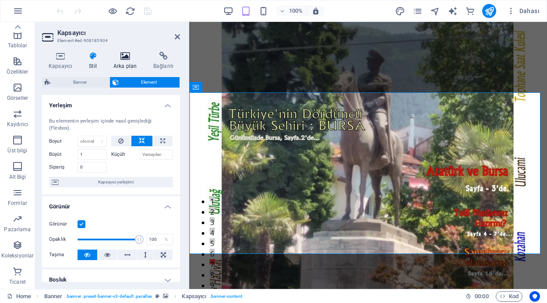
click at [121, 57] on icon at bounding box center [125, 56] width 36 height 9
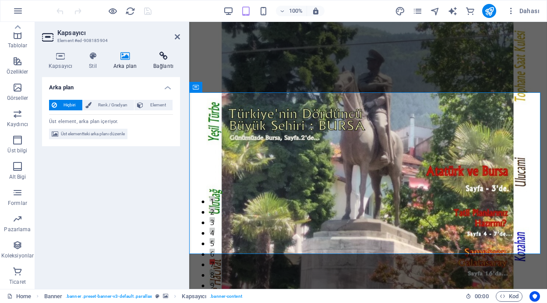
click at [157, 55] on icon at bounding box center [163, 56] width 33 height 9
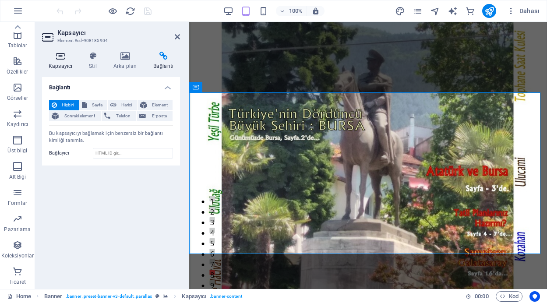
click at [67, 56] on icon at bounding box center [60, 56] width 37 height 9
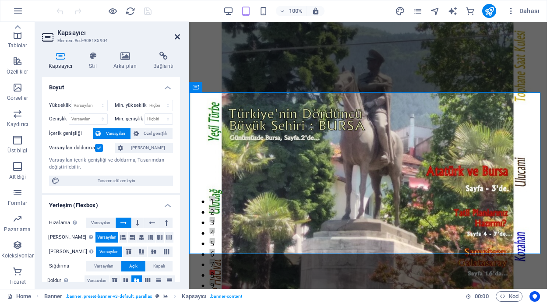
click at [176, 36] on icon at bounding box center [177, 36] width 5 height 7
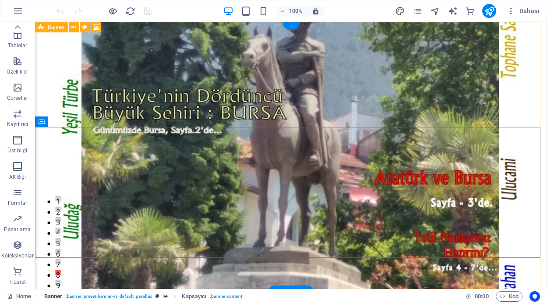
click at [84, 296] on span ". banner .preset-banner-v3-default .parallax" at bounding box center [109, 296] width 86 height 11
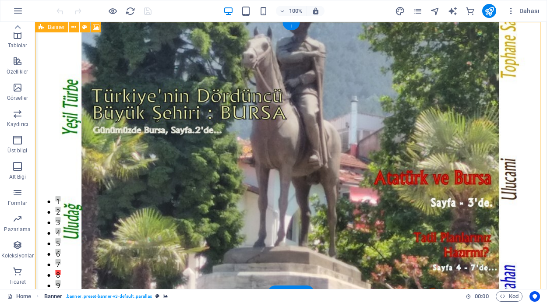
click at [84, 296] on span ". banner .preset-banner-v3-default .parallax" at bounding box center [109, 296] width 86 height 11
select select "vh"
select select "header"
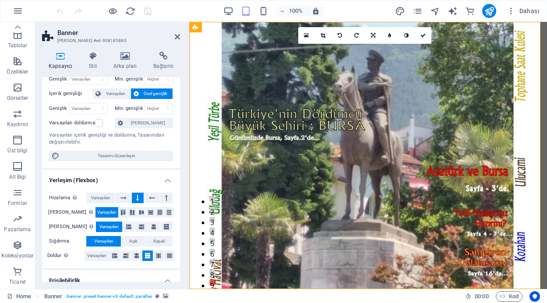
scroll to position [14, 0]
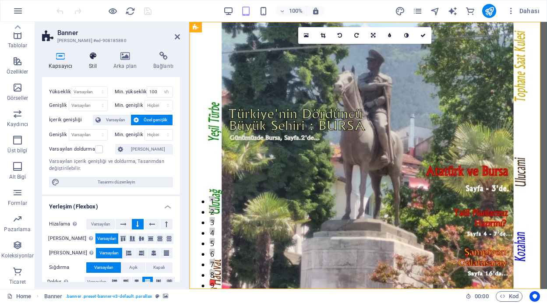
click at [93, 55] on icon at bounding box center [92, 56] width 21 height 9
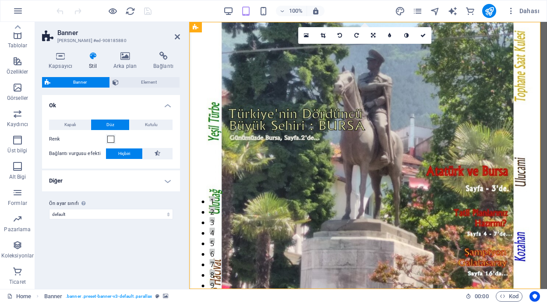
click at [165, 181] on h4 "Diğer" at bounding box center [111, 180] width 138 height 21
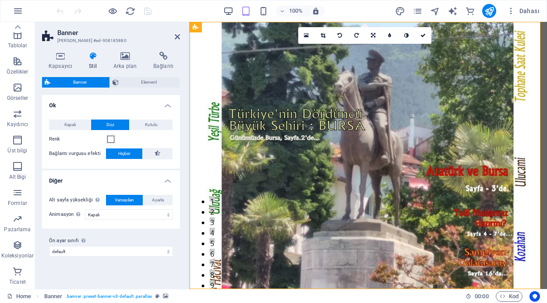
click at [165, 181] on h4 "Diğer" at bounding box center [111, 178] width 138 height 16
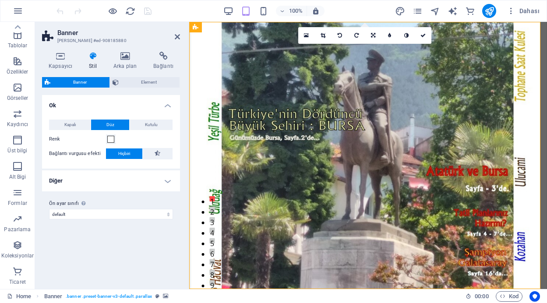
click at [121, 51] on div "Kapsayıcı Stil Arka plan Bağlantı Boyut Yükseklik Varsayılan px rem % vh vw Min…" at bounding box center [111, 167] width 152 height 244
click at [124, 56] on icon at bounding box center [125, 56] width 36 height 9
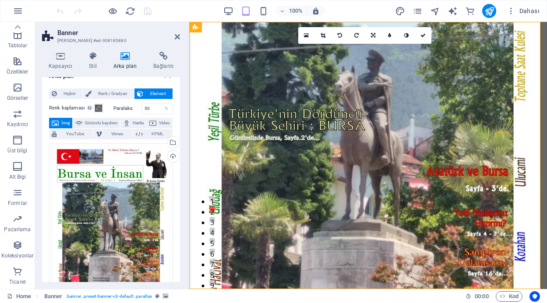
scroll to position [0, 0]
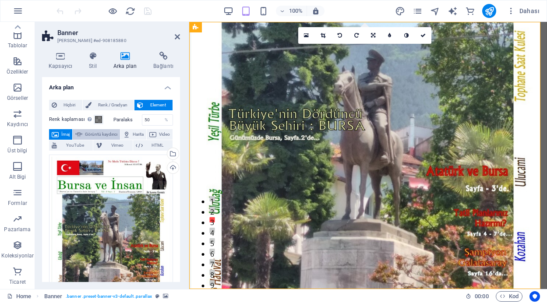
click at [114, 135] on span "Görüntü kaydırıcı" at bounding box center [101, 134] width 32 height 11
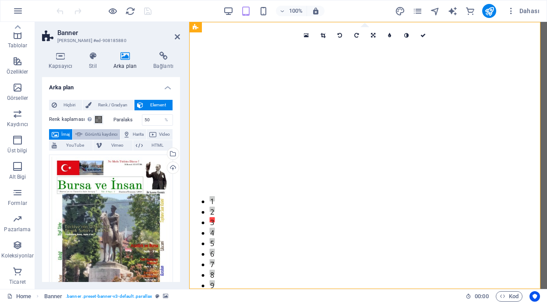
select select "ms"
select select "s"
select select "progressive"
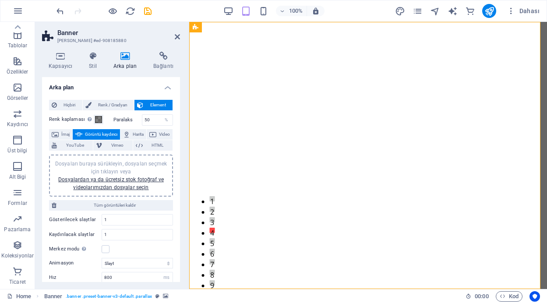
drag, startPoint x: 178, startPoint y: 125, endPoint x: 178, endPoint y: 182, distance: 56.9
click at [178, 182] on div "Arka plan Hiçbiri Renk / Gradyan Element Arka planı tam genişliğe genişlet Renk…" at bounding box center [111, 179] width 138 height 205
drag, startPoint x: 178, startPoint y: 174, endPoint x: 179, endPoint y: 232, distance: 57.8
click at [179, 232] on div "Arka plan Hiçbiri Renk / Gradyan Element Arka planı tam genişliğe genişlet Renk…" at bounding box center [111, 179] width 138 height 205
click at [144, 130] on span "Harita" at bounding box center [138, 134] width 11 height 11
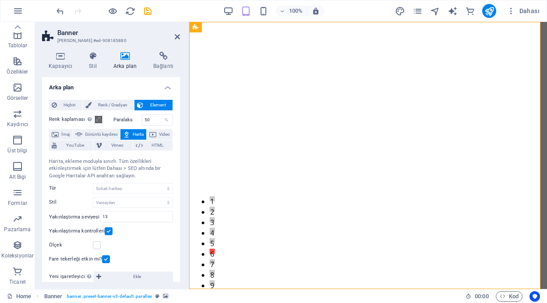
scroll to position [11, 0]
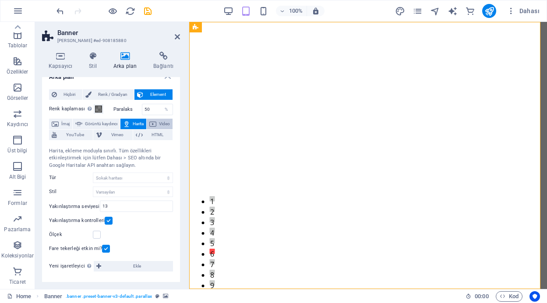
click at [147, 129] on button "Video" at bounding box center [160, 124] width 26 height 11
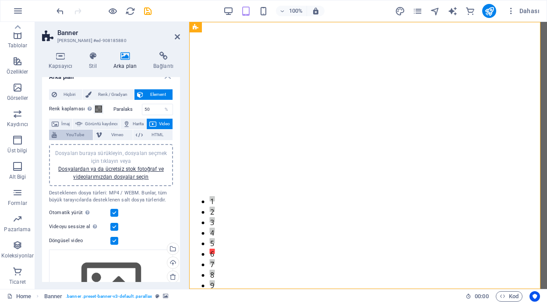
click at [90, 136] on span "YouTube" at bounding box center [75, 135] width 31 height 11
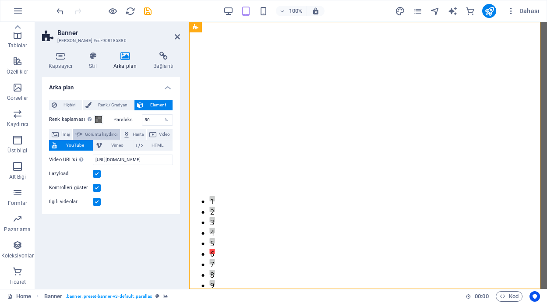
scroll to position [0, 0]
click at [129, 145] on span "Vimeo" at bounding box center [117, 145] width 25 height 11
select select "ar16_9"
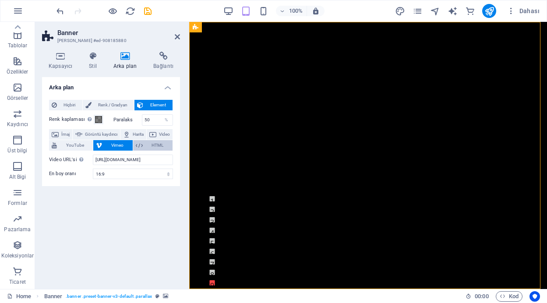
click at [163, 146] on span "HTML" at bounding box center [157, 145] width 25 height 11
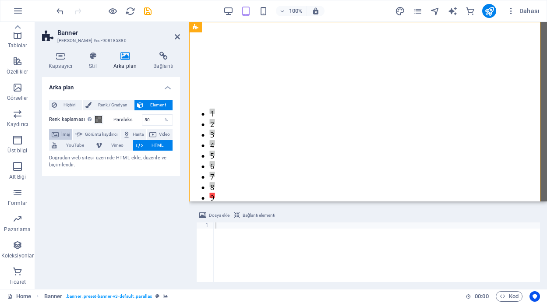
click at [70, 133] on span "İmaj" at bounding box center [65, 134] width 8 height 11
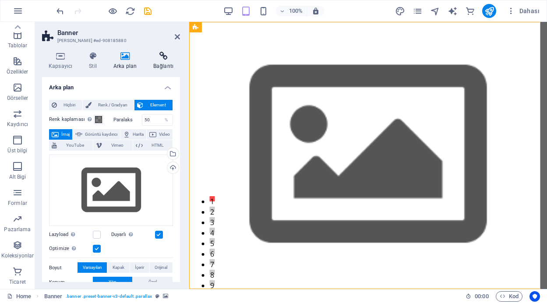
click at [163, 59] on icon at bounding box center [163, 56] width 33 height 9
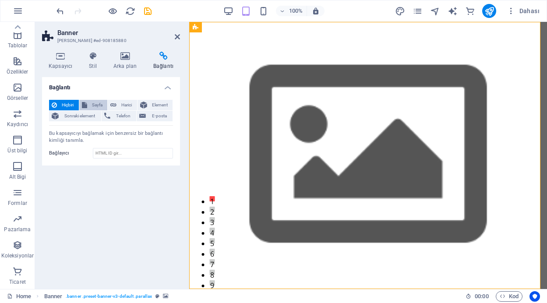
click at [98, 104] on span "Sayfa" at bounding box center [97, 105] width 15 height 11
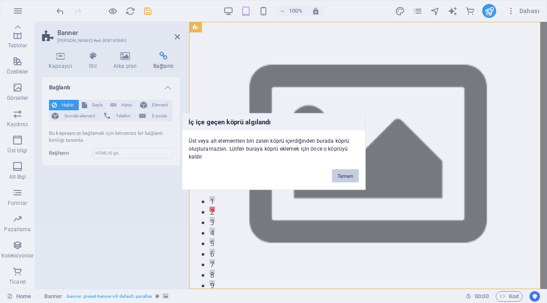
click at [346, 174] on button "Tamam" at bounding box center [345, 175] width 26 height 13
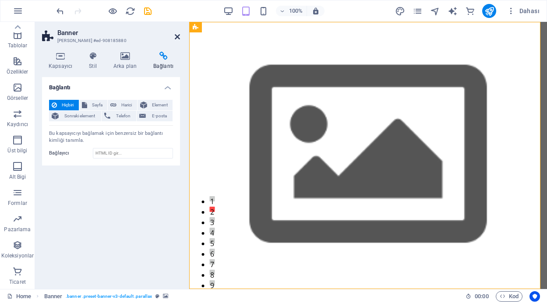
click at [176, 35] on icon at bounding box center [177, 36] width 5 height 7
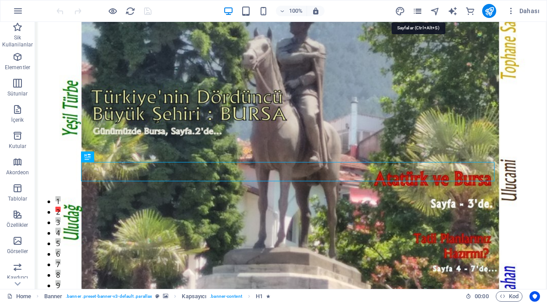
click at [419, 10] on icon "pages" at bounding box center [418, 11] width 10 height 10
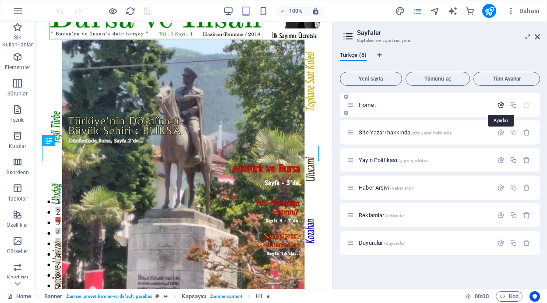
click at [503, 102] on icon "button" at bounding box center [500, 104] width 7 height 7
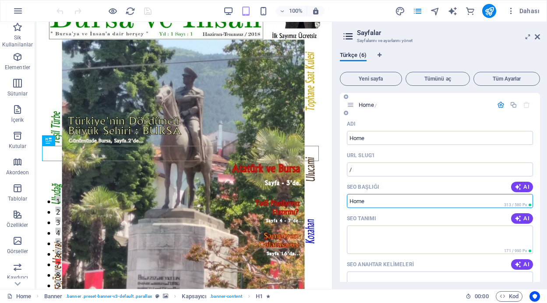
click at [369, 201] on input "SEO Başlığı" at bounding box center [440, 201] width 186 height 14
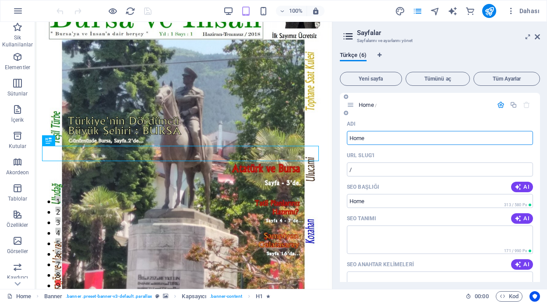
click at [369, 138] on input "Home" at bounding box center [440, 138] width 186 height 14
type input "H"
type input "An"
type input "/a"
type input "A"
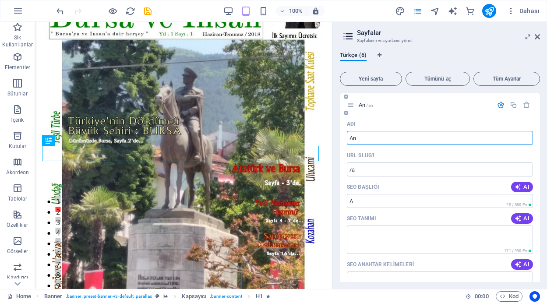
type input "An"
type input "/an"
type input "An"
type input "Ana"
type input "/ana"
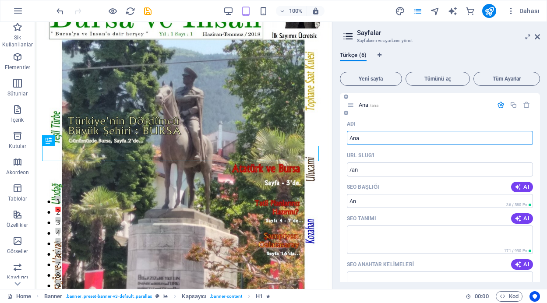
type input "Ana"
click at [390, 138] on input "Ana" at bounding box center [440, 138] width 186 height 14
click at [395, 137] on input "Ana" at bounding box center [440, 138] width 186 height 14
type input "[PERSON_NAME]"
type input "/ana-sayfa"
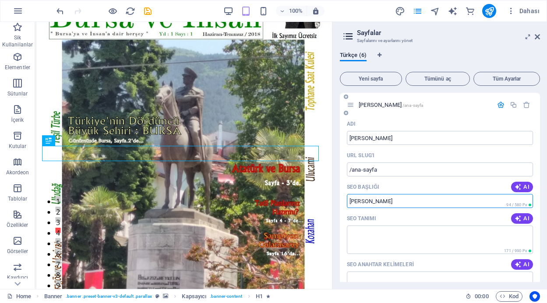
click at [388, 202] on input "[PERSON_NAME]" at bounding box center [440, 201] width 186 height 14
type input "[PERSON_NAME]"
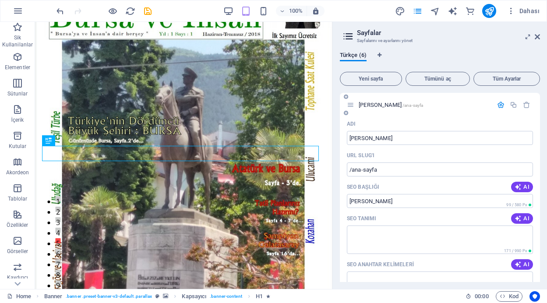
click at [501, 104] on icon "button" at bounding box center [500, 104] width 7 height 7
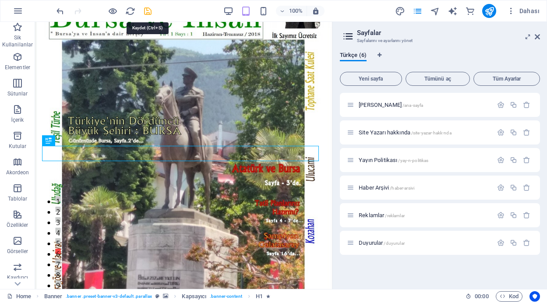
click at [148, 11] on icon "save" at bounding box center [148, 11] width 10 height 10
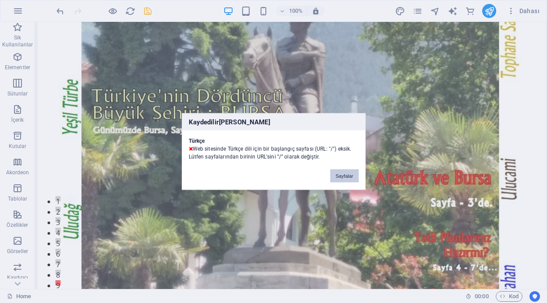
click at [343, 176] on button "Sayfalar" at bounding box center [344, 175] width 28 height 13
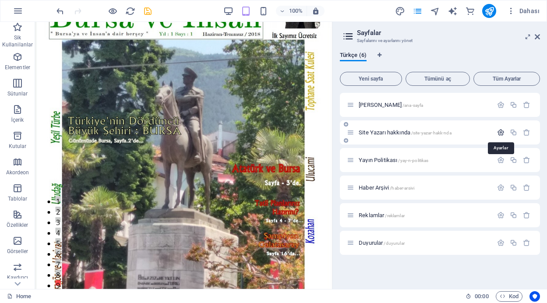
click at [498, 130] on icon "button" at bounding box center [500, 132] width 7 height 7
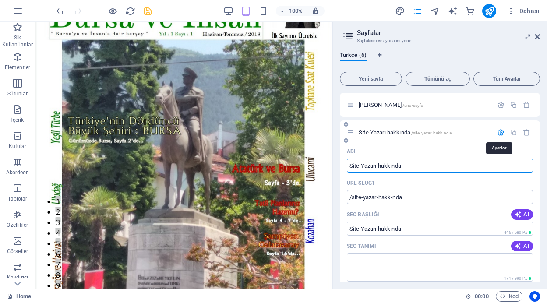
click at [498, 130] on icon "button" at bounding box center [500, 132] width 7 height 7
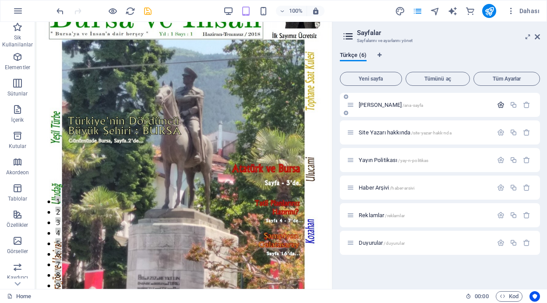
click at [501, 102] on icon "button" at bounding box center [500, 104] width 7 height 7
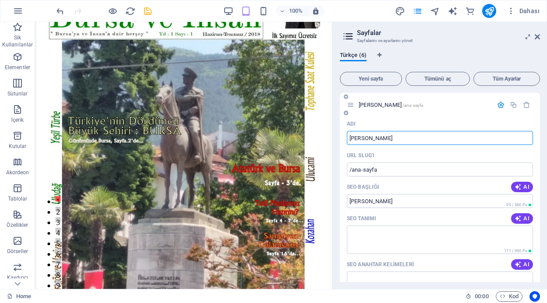
click at [349, 138] on input "[PERSON_NAME]" at bounding box center [440, 138] width 186 height 14
type input "/Ana Sayfa"
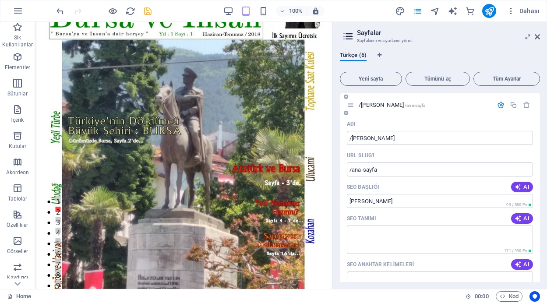
click at [497, 105] on icon "button" at bounding box center [500, 104] width 7 height 7
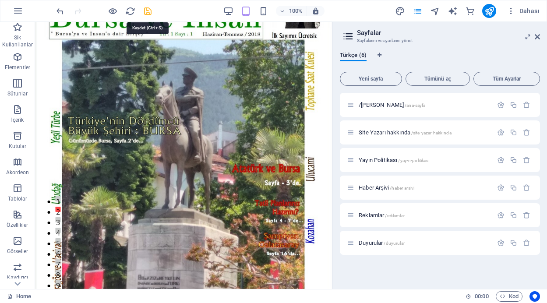
click at [150, 11] on icon "save" at bounding box center [148, 11] width 10 height 10
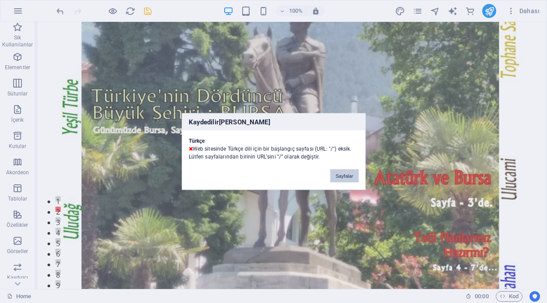
click at [343, 174] on button "Sayfalar" at bounding box center [344, 175] width 28 height 13
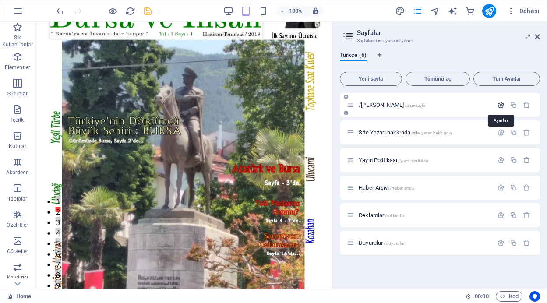
click at [498, 104] on icon "button" at bounding box center [500, 104] width 7 height 7
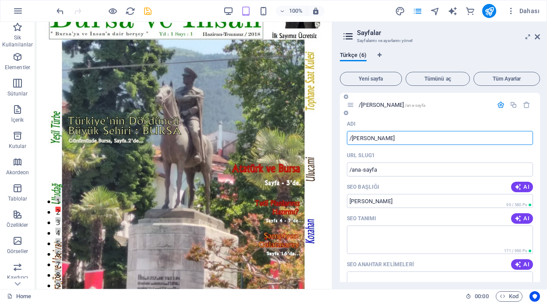
click at [352, 139] on input "/Ana Sayfa" at bounding box center [440, 138] width 186 height 14
type input "[PERSON_NAME]"
click at [378, 170] on input "/ana-sayfa" at bounding box center [440, 169] width 186 height 14
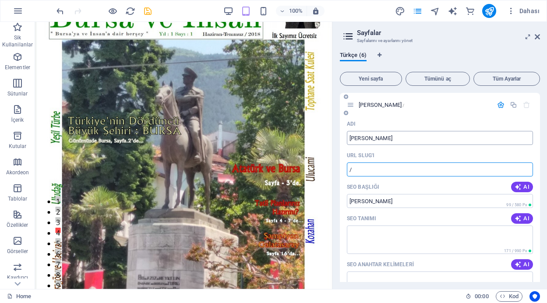
type input "/"
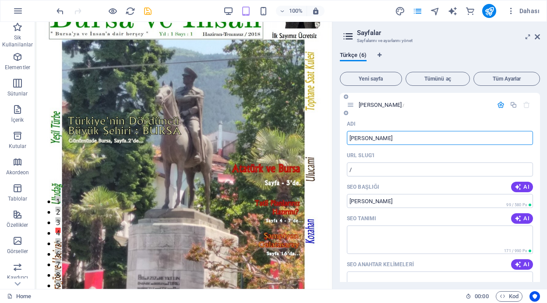
click at [378, 139] on input "[PERSON_NAME]" at bounding box center [440, 138] width 186 height 14
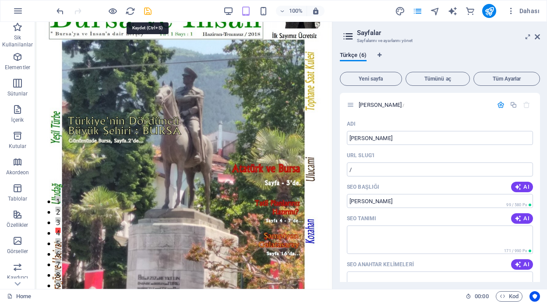
click at [148, 10] on icon "save" at bounding box center [148, 11] width 10 height 10
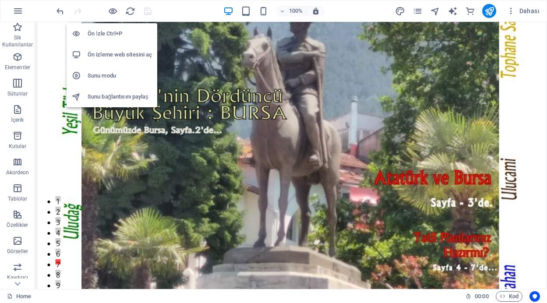
click at [107, 32] on h6 "Ön İzle Ctrl+P" at bounding box center [120, 33] width 64 height 11
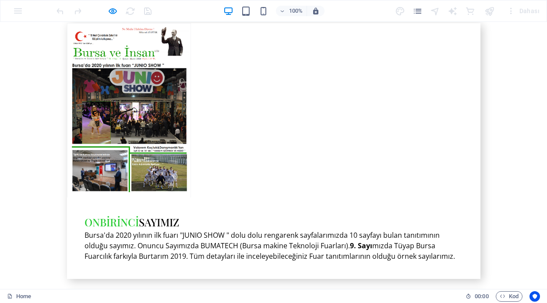
scroll to position [3063, 0]
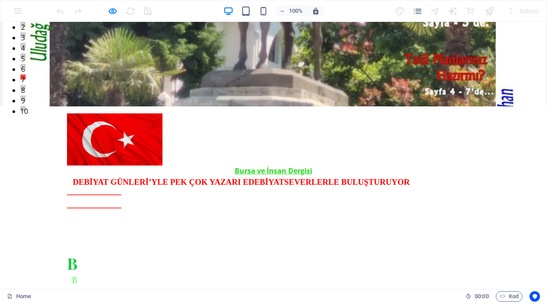
scroll to position [0, 0]
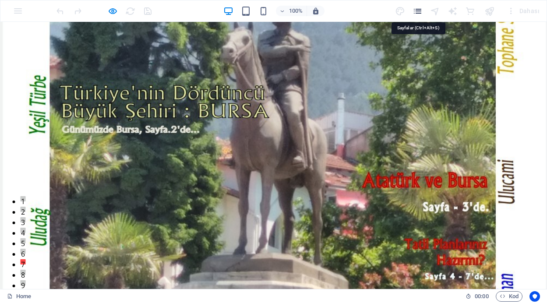
click at [419, 11] on icon "pages" at bounding box center [418, 11] width 10 height 10
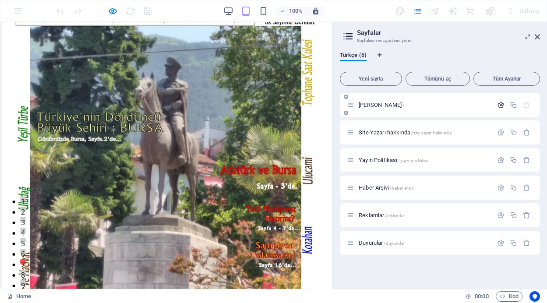
click at [500, 102] on icon "button" at bounding box center [500, 104] width 7 height 7
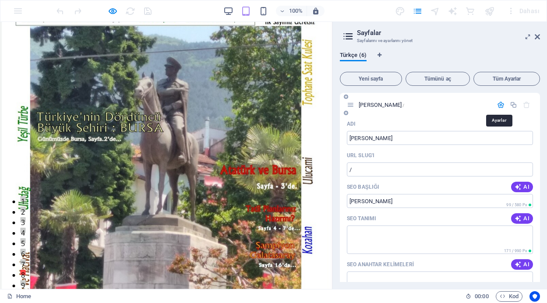
click at [500, 102] on icon "button" at bounding box center [500, 104] width 7 height 7
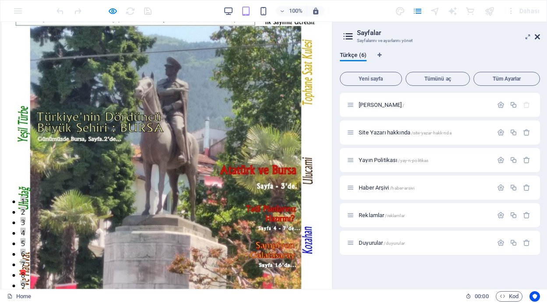
click at [537, 35] on icon at bounding box center [537, 36] width 5 height 7
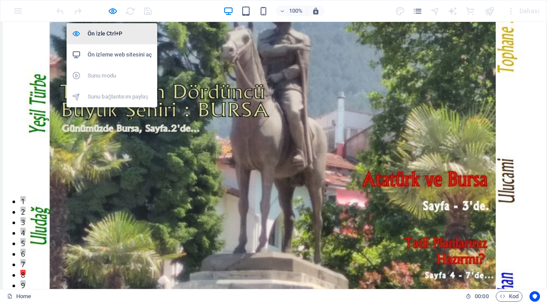
click at [102, 32] on h6 "Ön İzle Ctrl+P" at bounding box center [120, 33] width 64 height 11
